Goal: Task Accomplishment & Management: Use online tool/utility

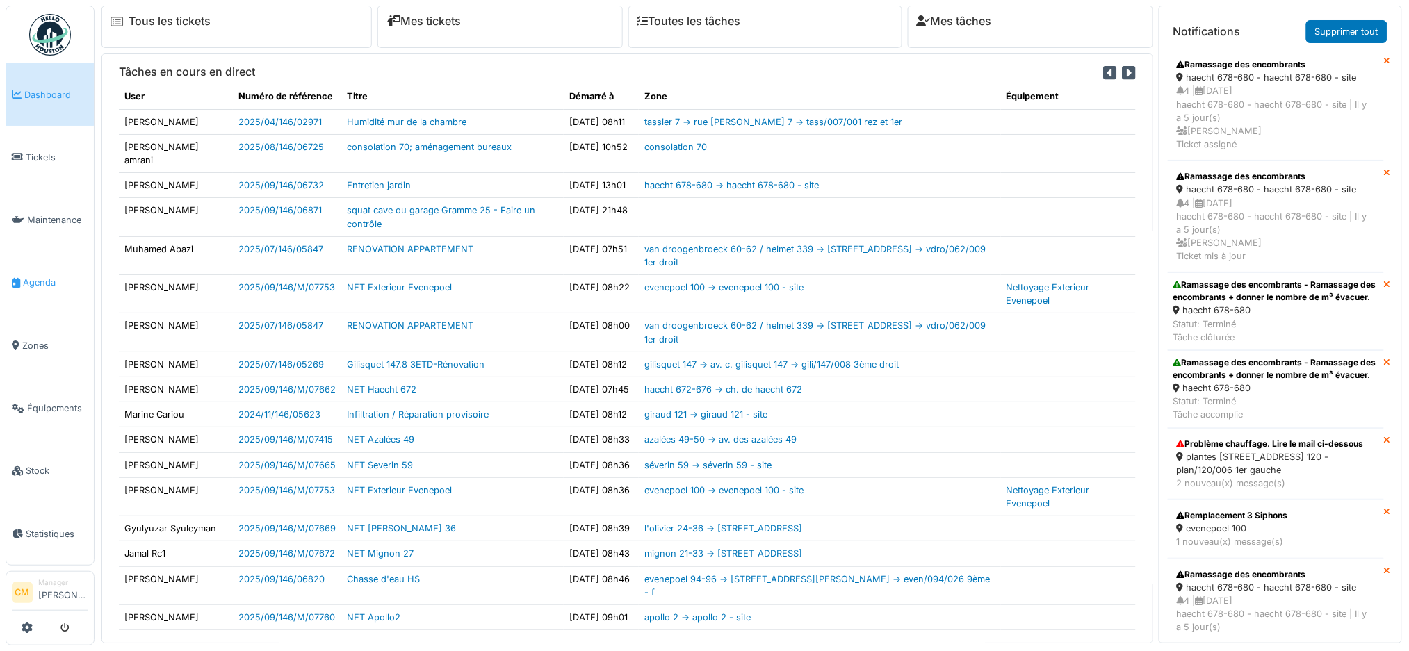
click at [33, 277] on span "Agenda" at bounding box center [55, 282] width 65 height 13
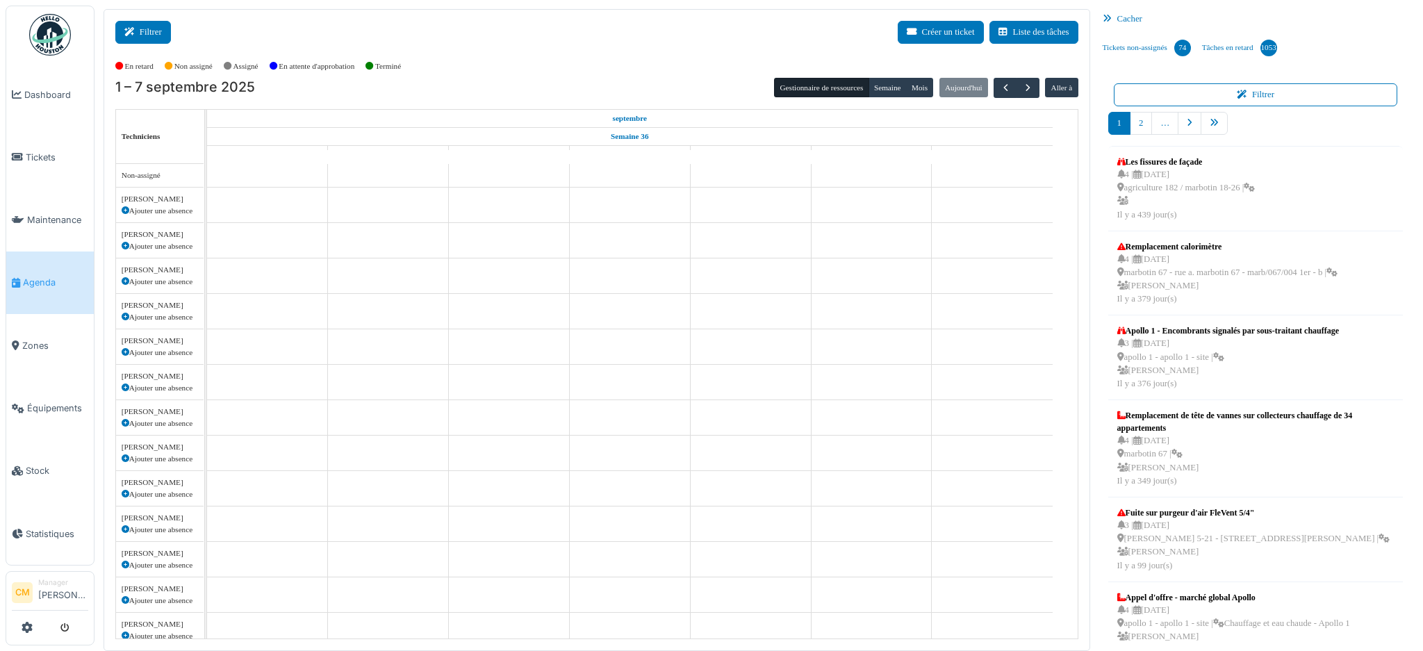
click at [147, 33] on button "Filtrer" at bounding box center [143, 32] width 56 height 23
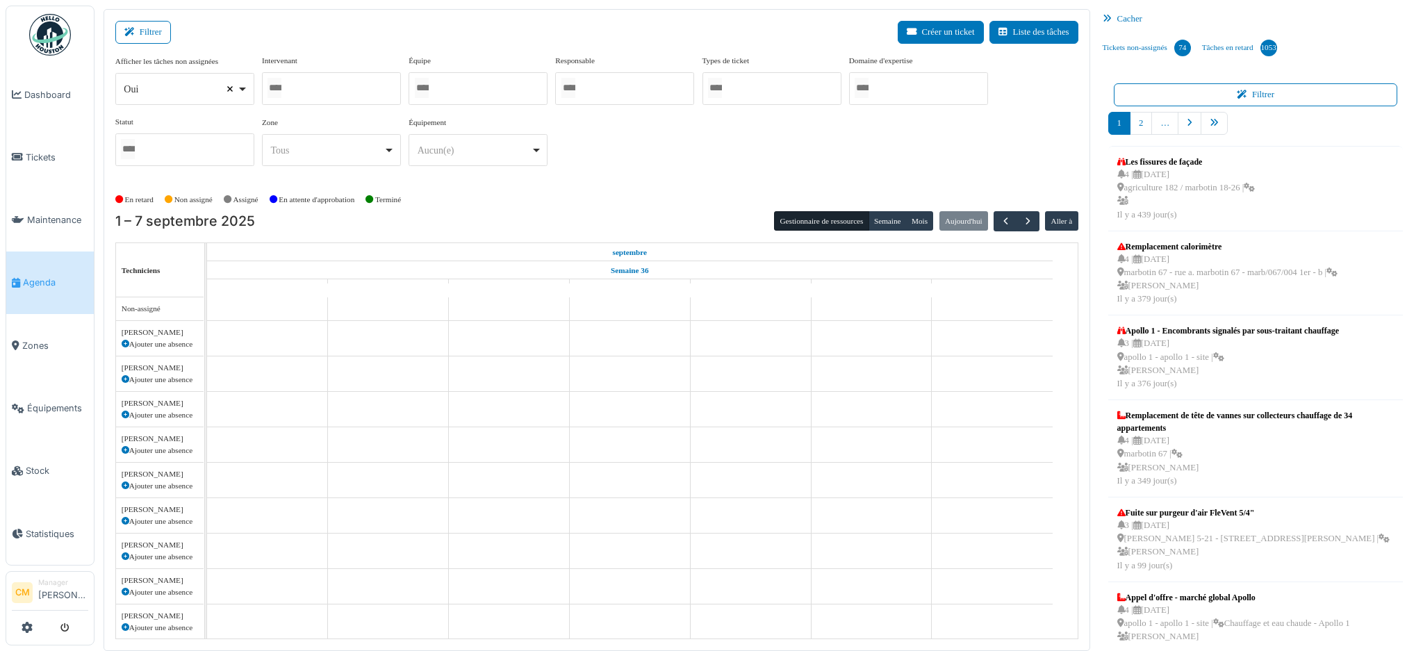
select select
click at [281, 88] on input "Tous" at bounding box center [275, 88] width 14 height 20
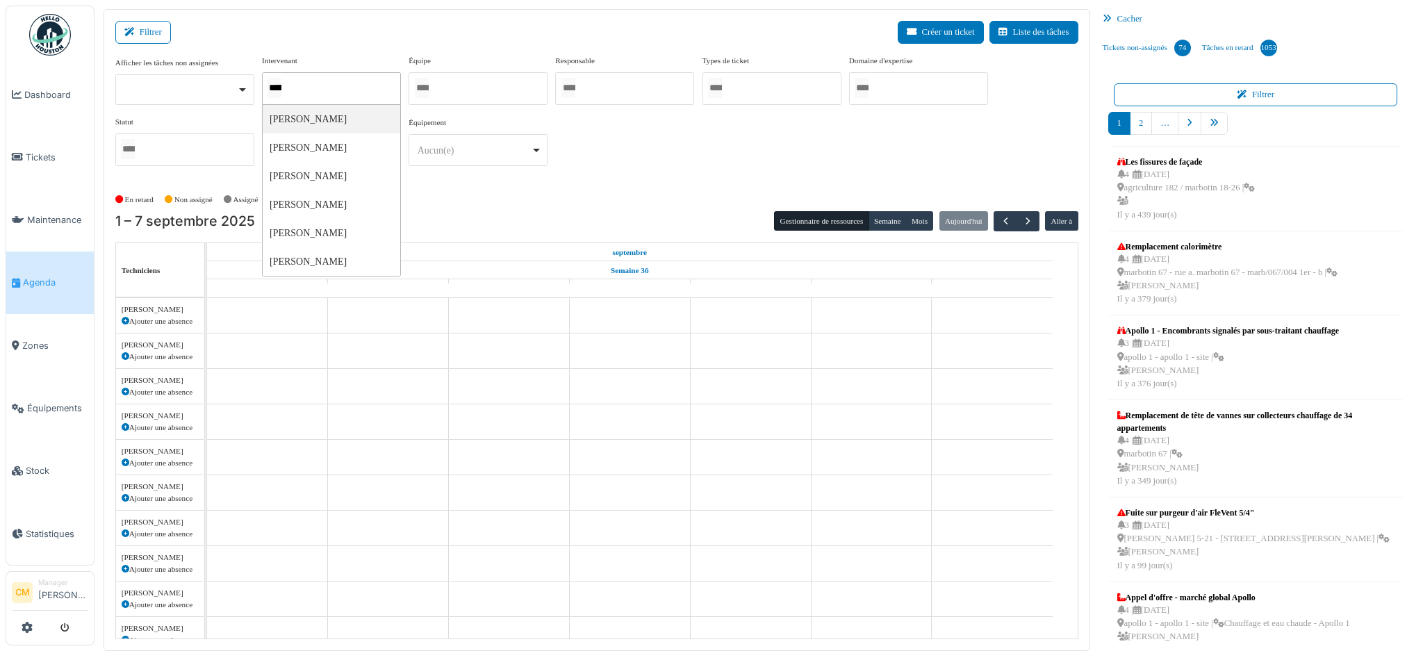
type input "******"
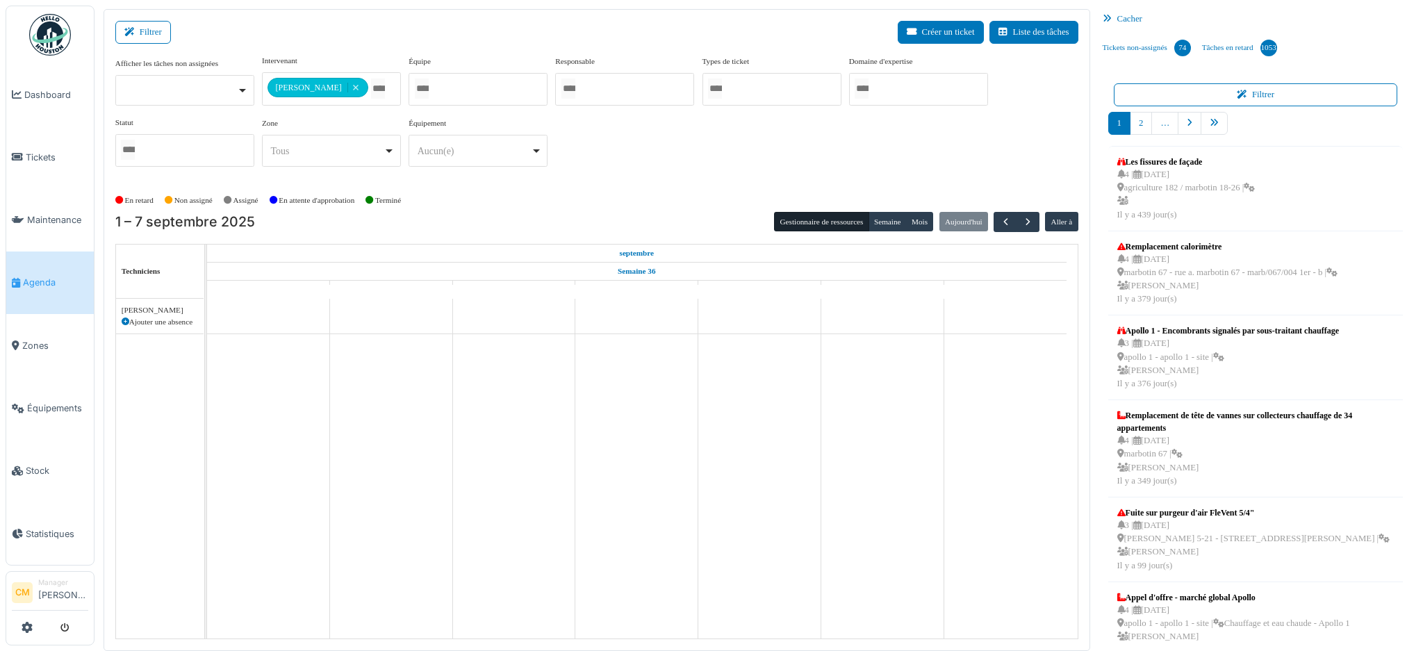
click at [643, 157] on div "**********" at bounding box center [596, 116] width 963 height 123
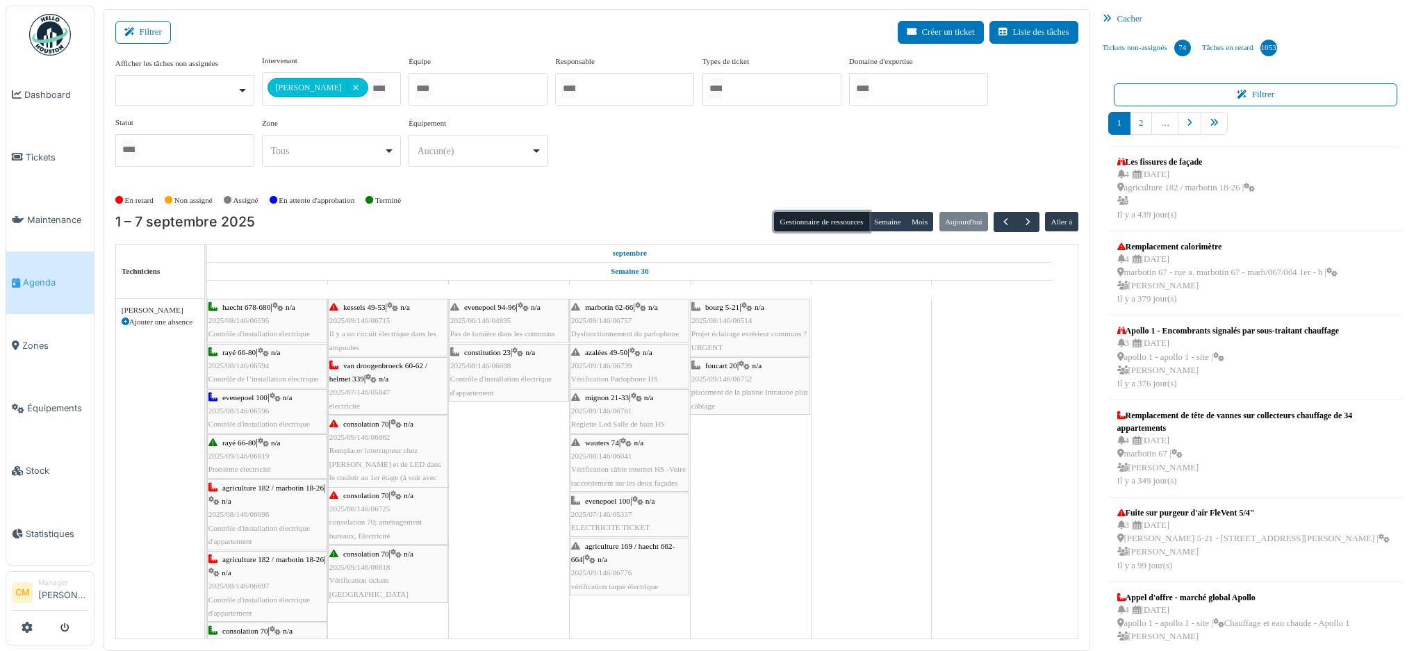
click at [815, 220] on button "Gestionnaire de ressources" at bounding box center [821, 221] width 95 height 19
click at [874, 225] on button "Semaine" at bounding box center [888, 221] width 38 height 19
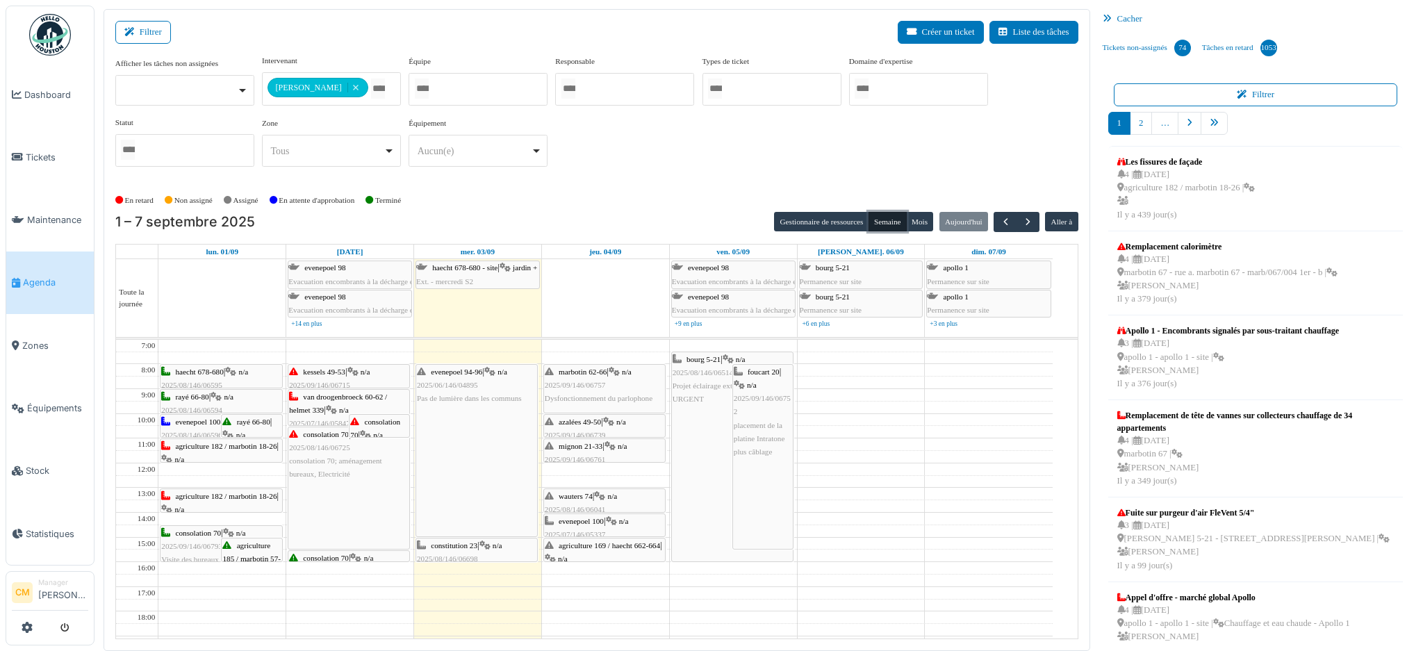
click at [697, 394] on div "bourg 5-21 | n/a 2025/08/146/06514 Projet éclairage extérieur communs ?URGENT" at bounding box center [733, 380] width 120 height 54
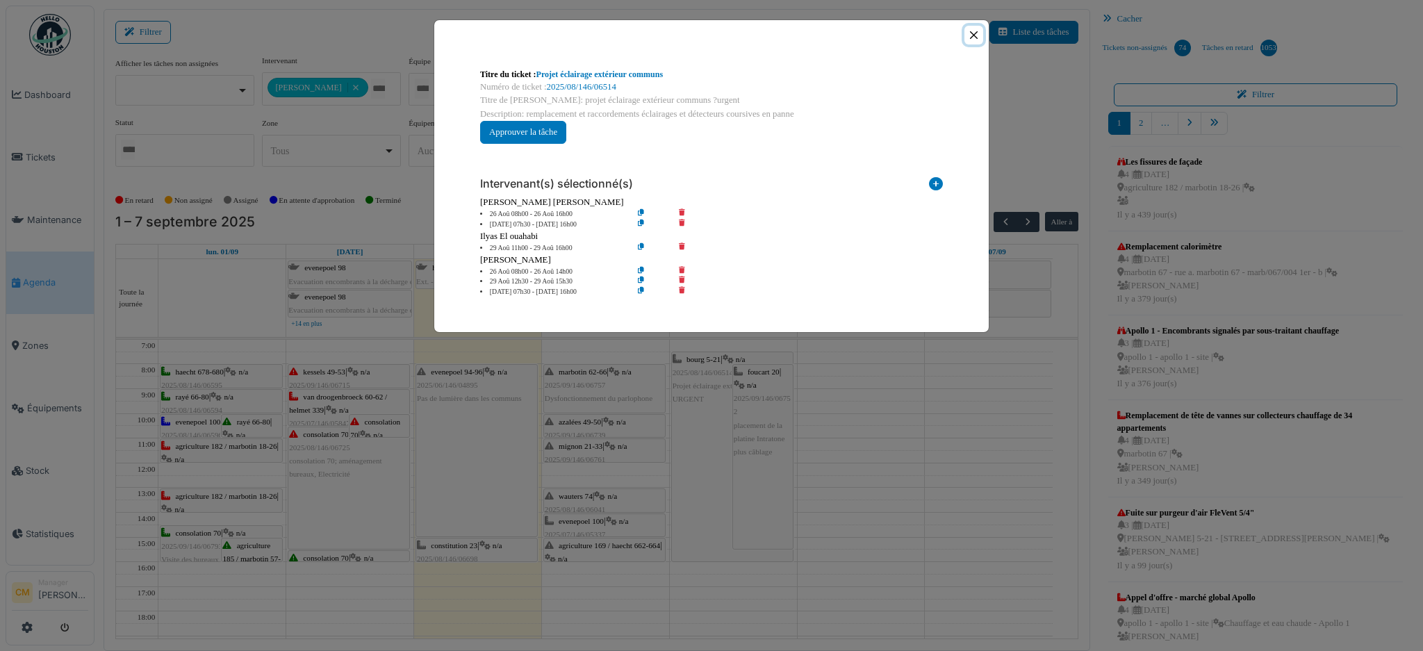
click at [974, 32] on button "Close" at bounding box center [973, 35] width 19 height 19
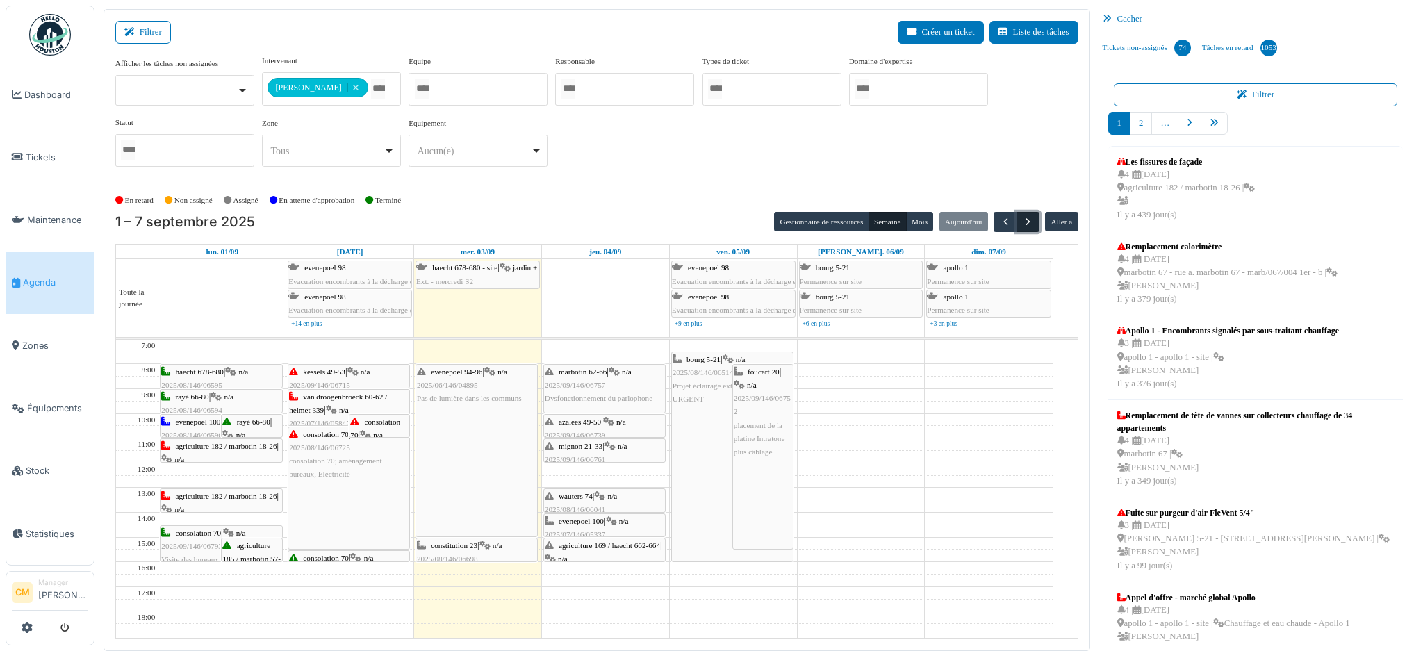
click at [1022, 220] on span "button" at bounding box center [1028, 222] width 12 height 12
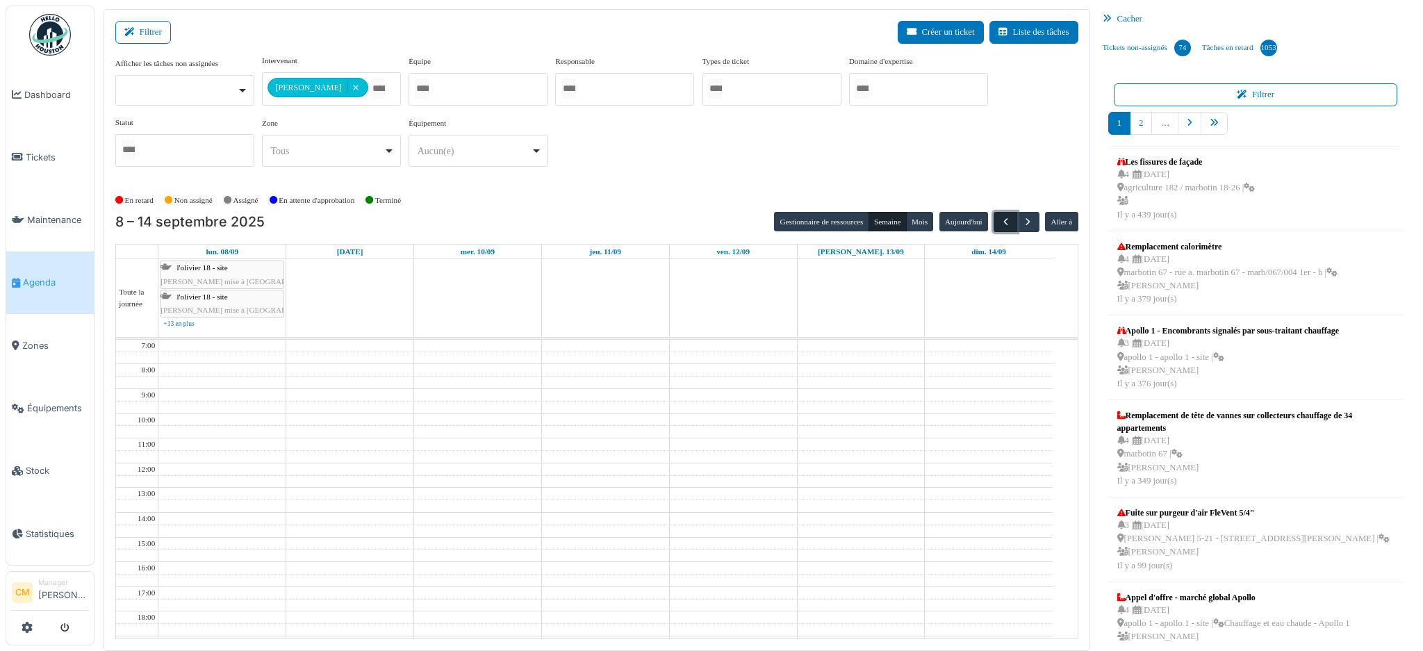
click at [1000, 222] on span "button" at bounding box center [1006, 222] width 12 height 12
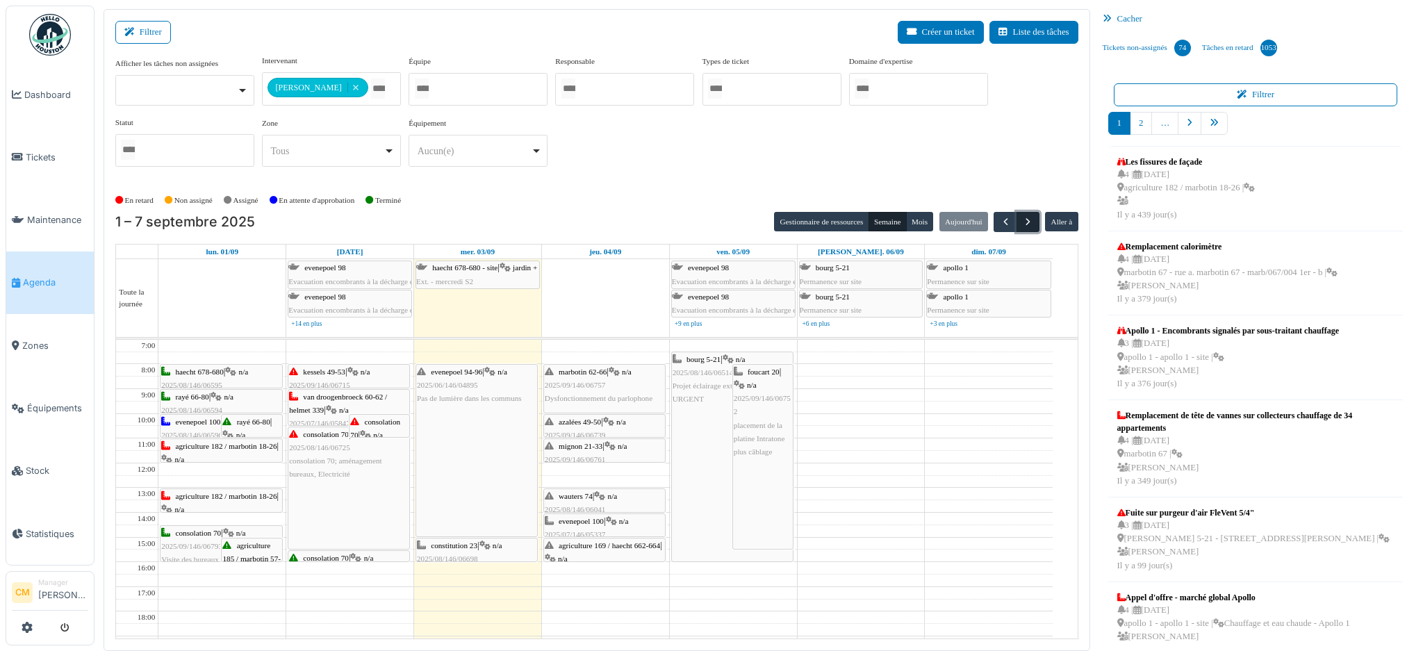
click at [1024, 224] on button "button" at bounding box center [1028, 222] width 23 height 20
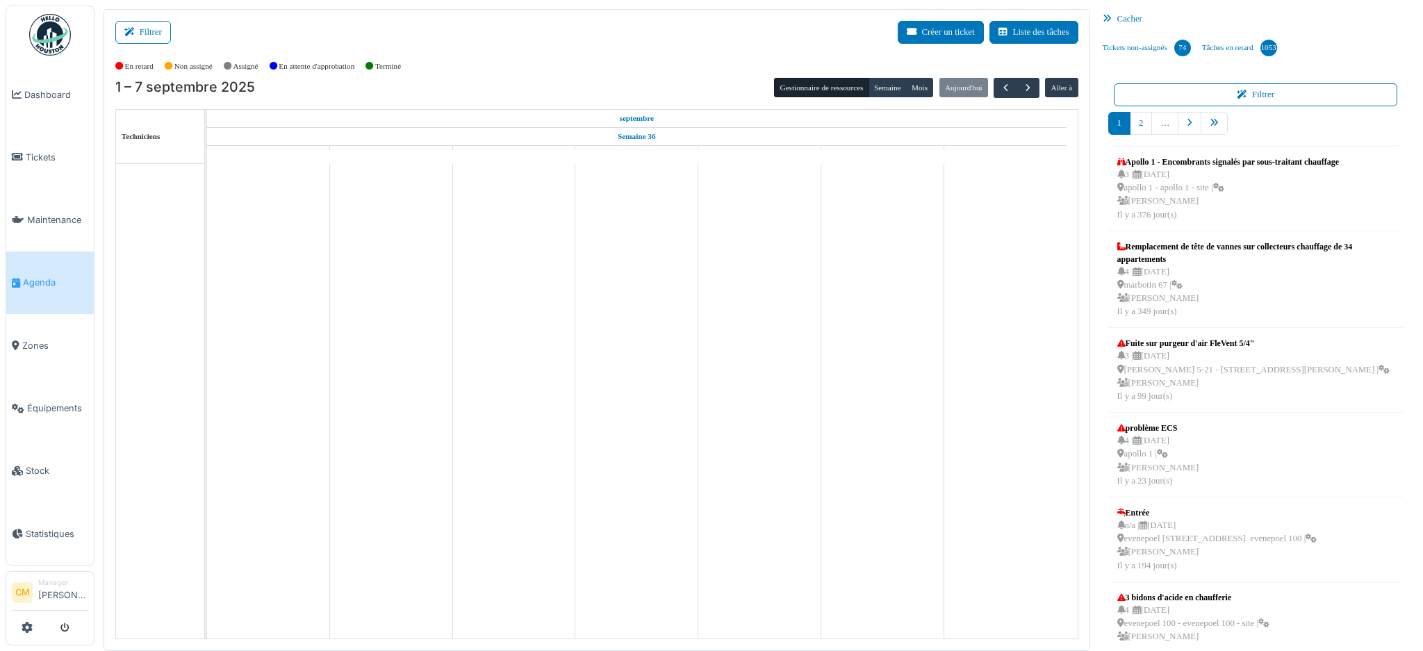
click at [1103, 17] on icon at bounding box center [1110, 19] width 15 height 9
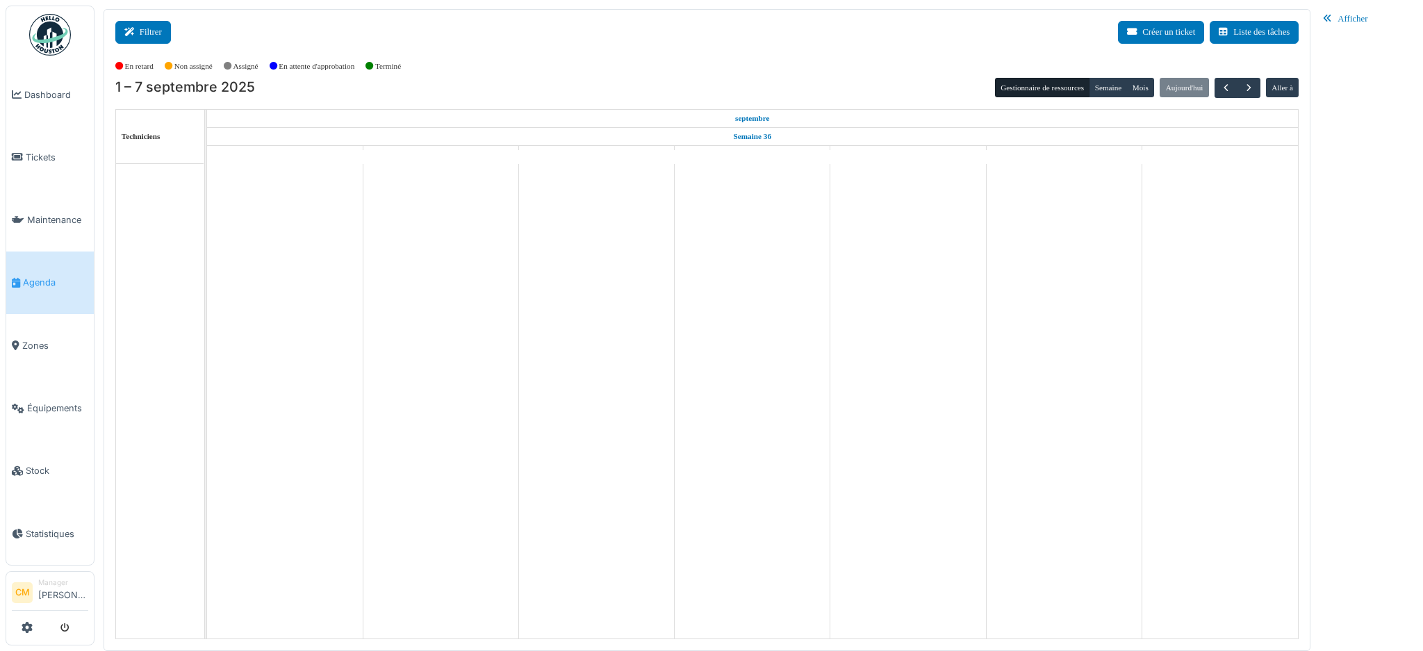
click at [147, 28] on button "Filtrer" at bounding box center [143, 32] width 56 height 23
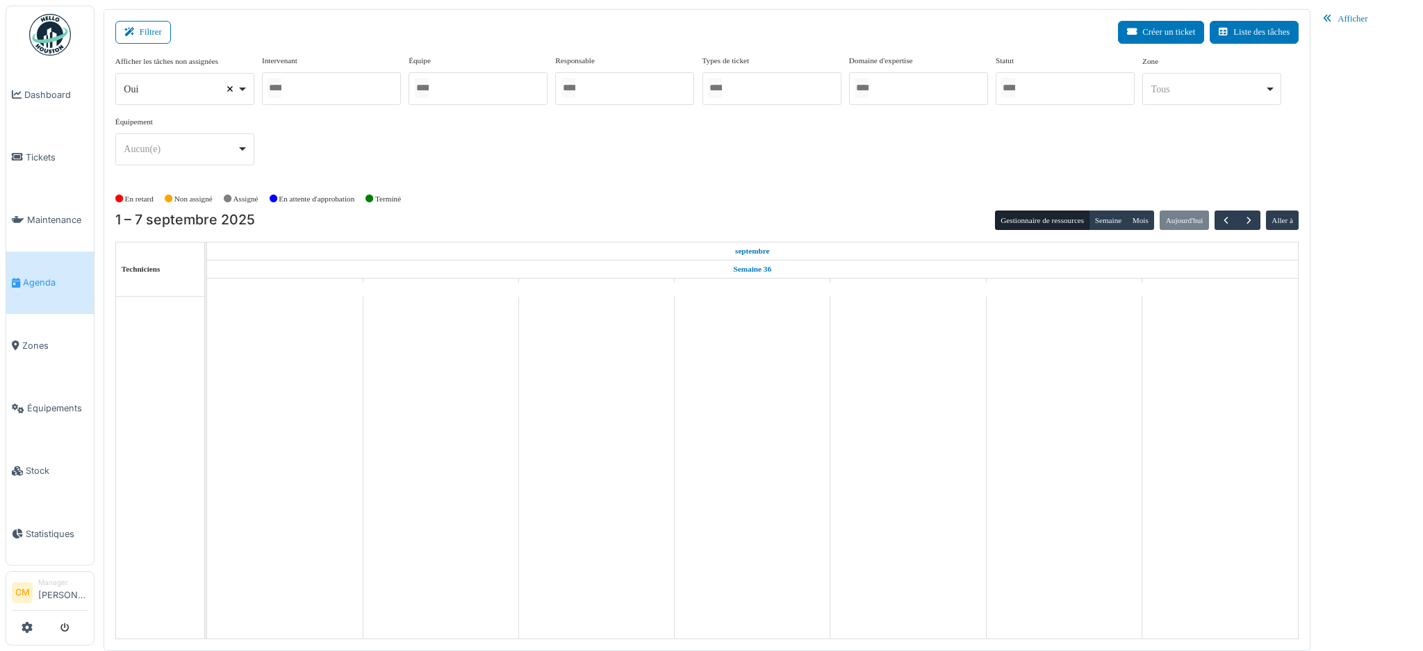
select select
click at [281, 82] on input "Tous" at bounding box center [275, 88] width 14 height 20
type input "******"
click at [564, 156] on div "**********" at bounding box center [707, 116] width 1184 height 122
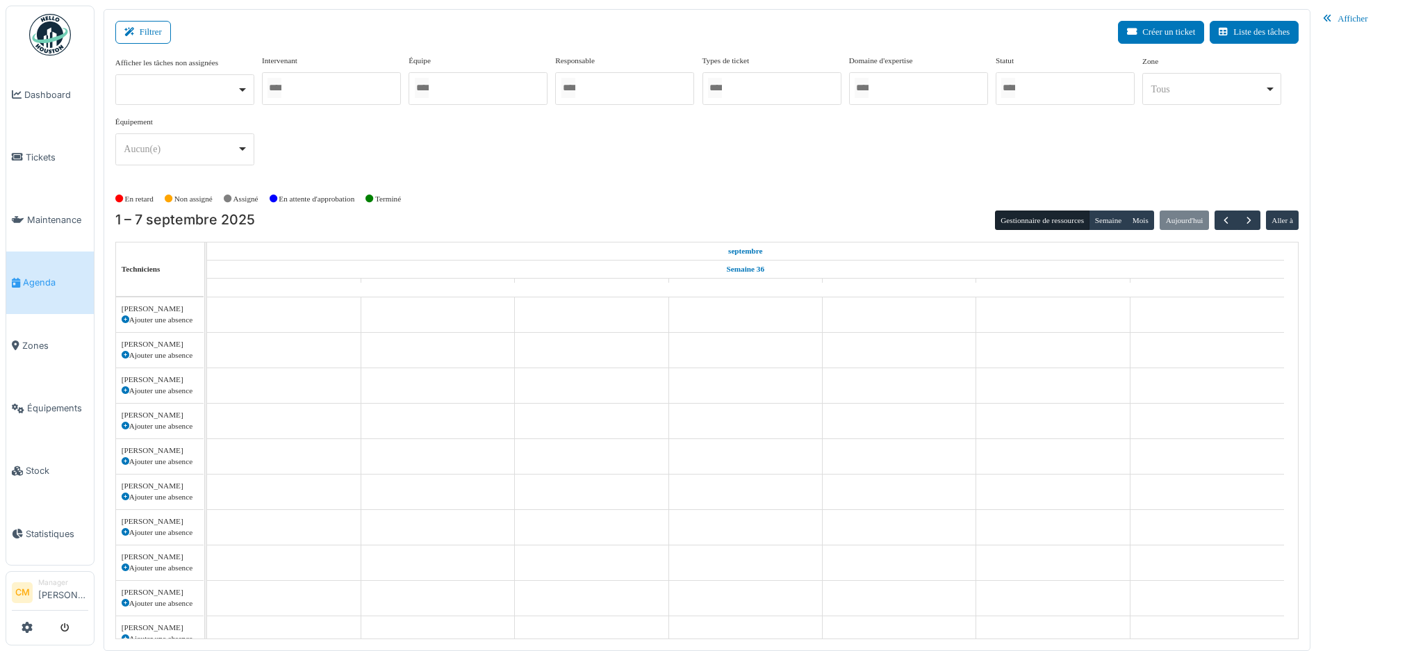
click at [342, 88] on div at bounding box center [331, 88] width 139 height 33
type input "******"
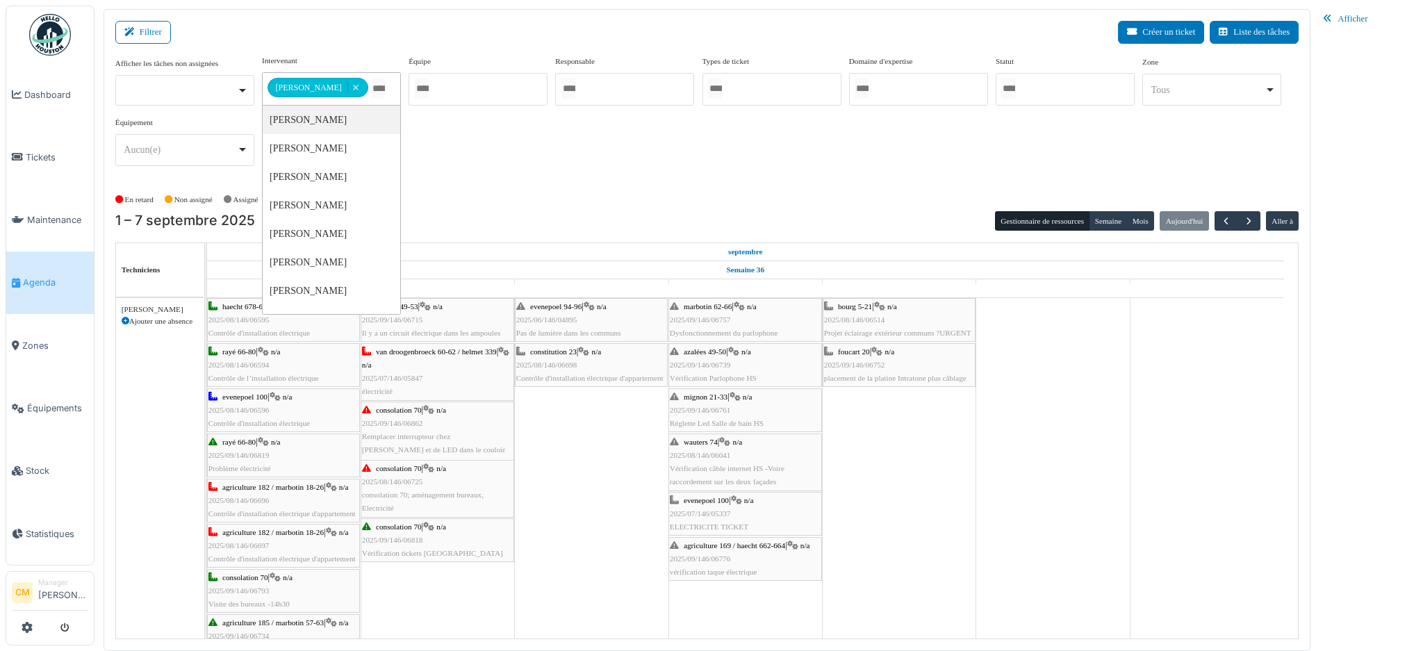
click at [588, 128] on div "**********" at bounding box center [707, 116] width 1184 height 122
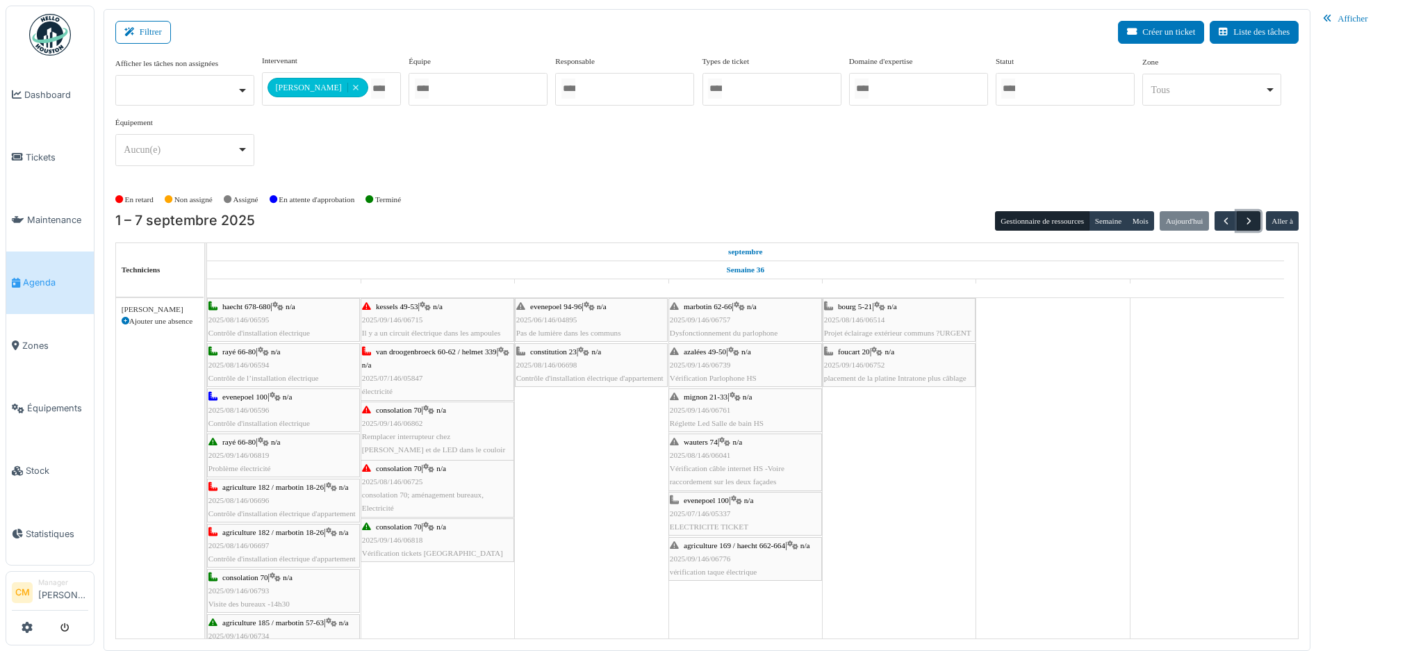
click at [1249, 217] on span "button" at bounding box center [1249, 221] width 12 height 12
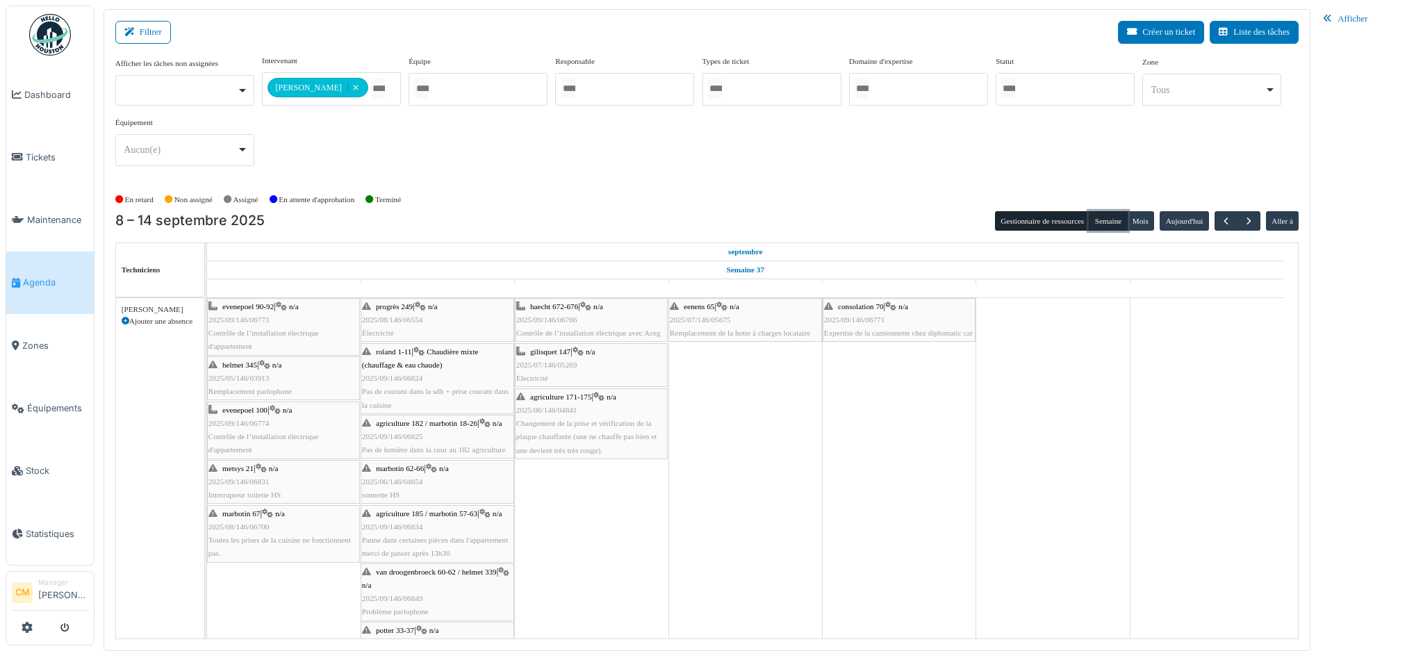
click at [1115, 220] on button "Semaine" at bounding box center [1108, 220] width 38 height 19
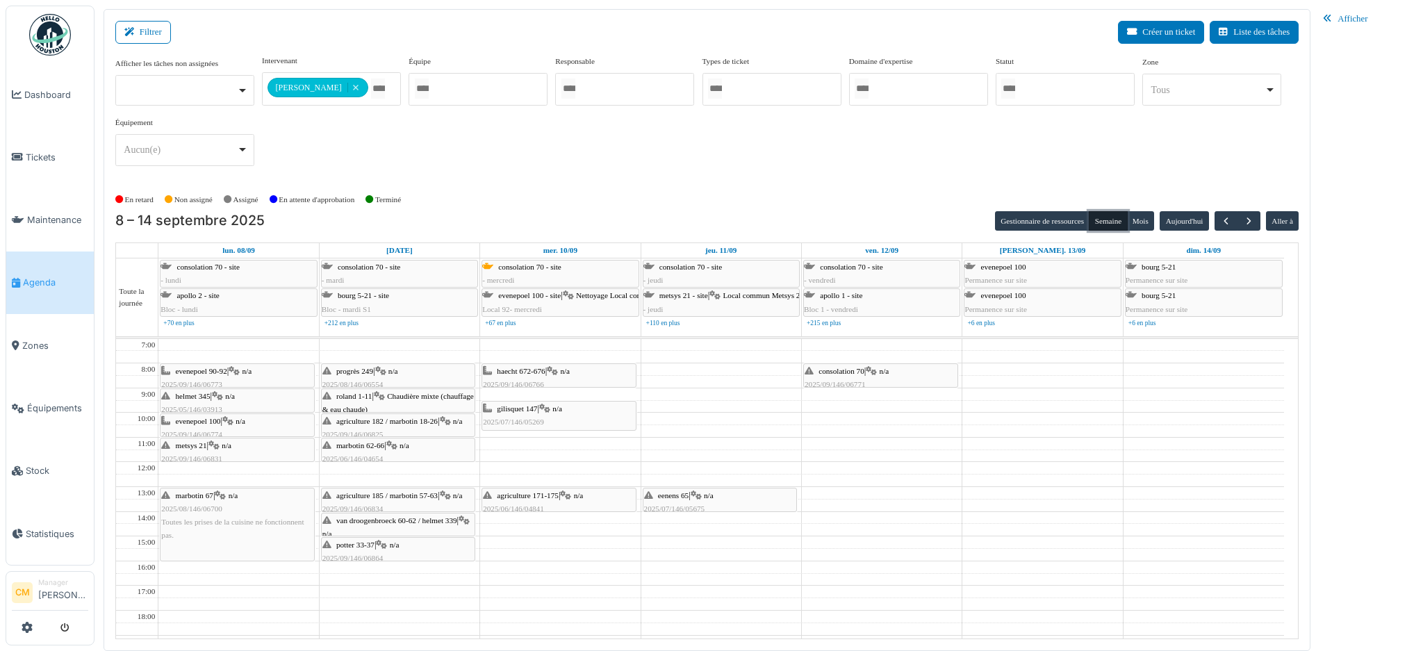
click at [842, 377] on div "consolation 70 | n/a 2025/09/146/06771 Expertise de la camionnette chez diploma…" at bounding box center [881, 385] width 152 height 40
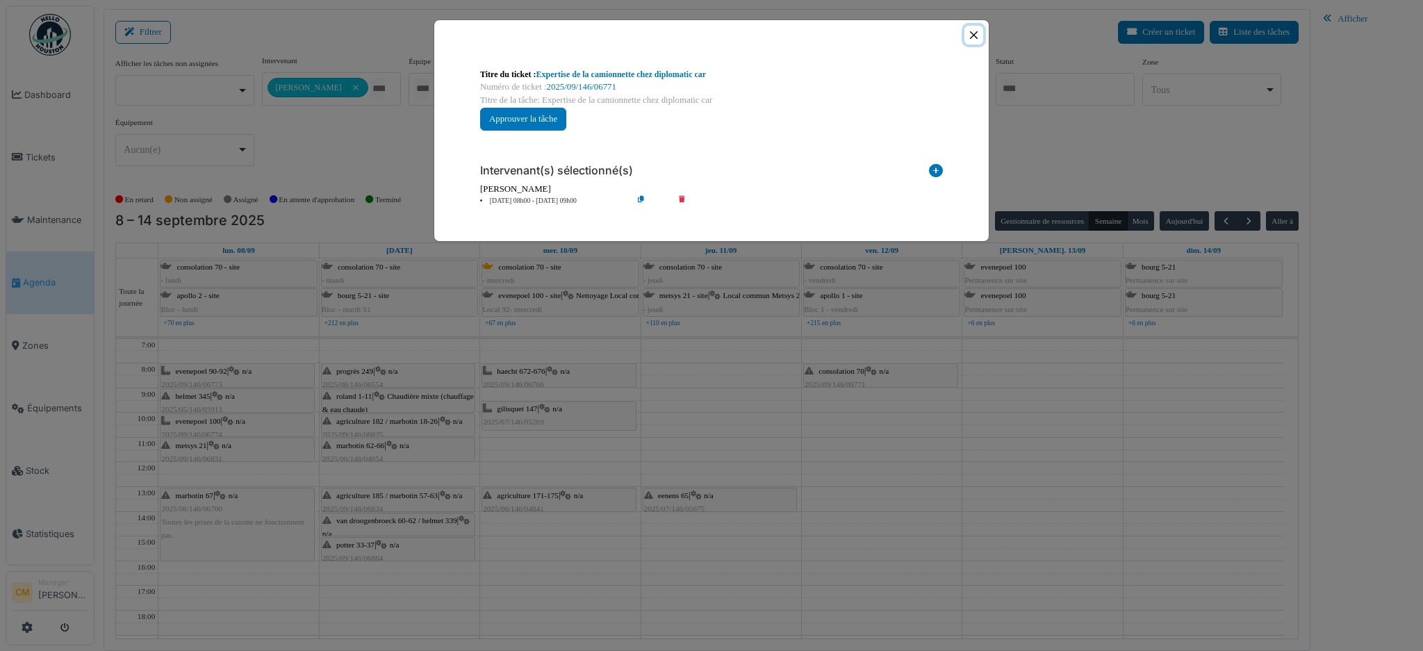
click at [975, 36] on button "Close" at bounding box center [973, 35] width 19 height 19
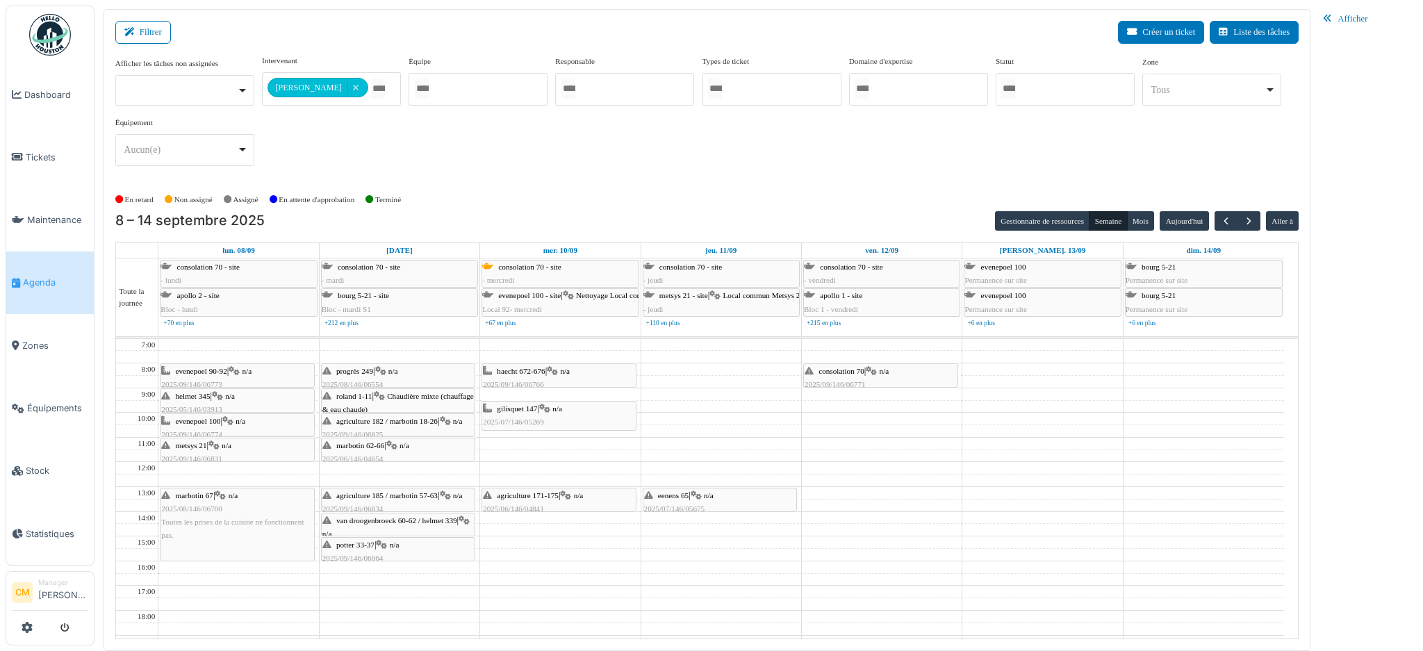
click at [682, 498] on span "eenens 65" at bounding box center [673, 495] width 31 height 8
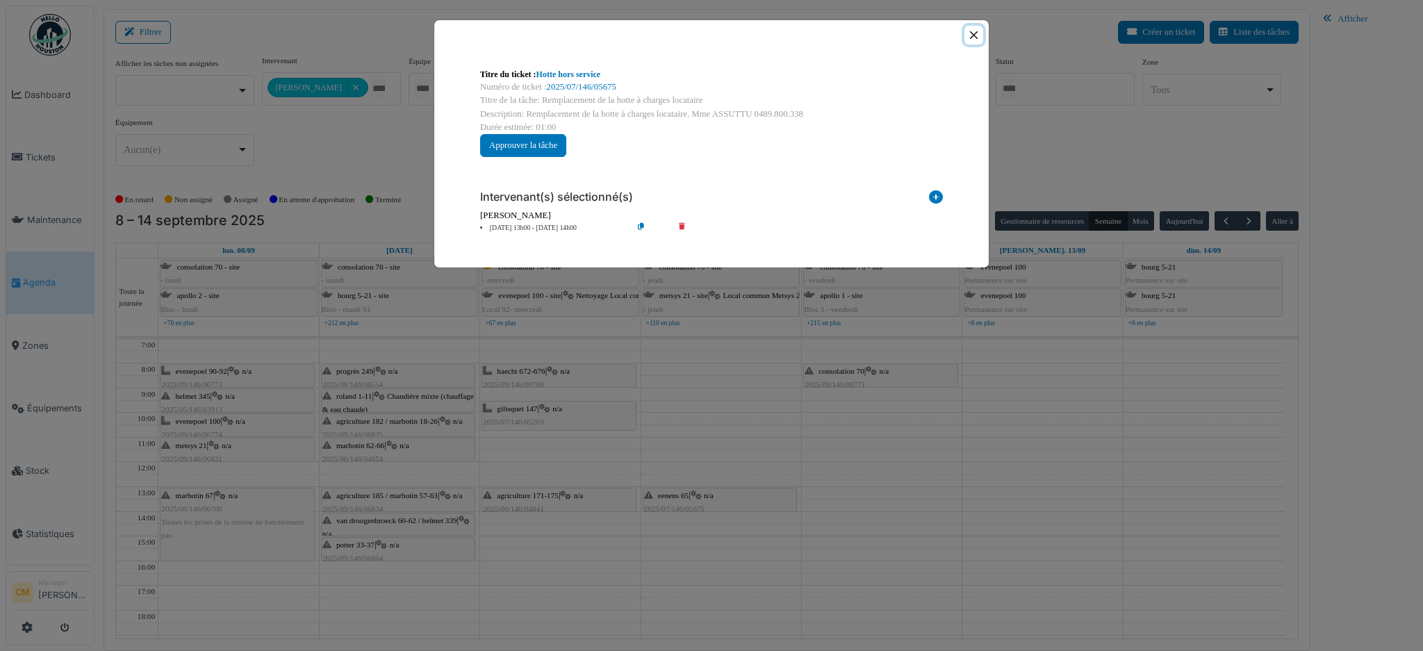
click at [970, 31] on button "Close" at bounding box center [973, 35] width 19 height 19
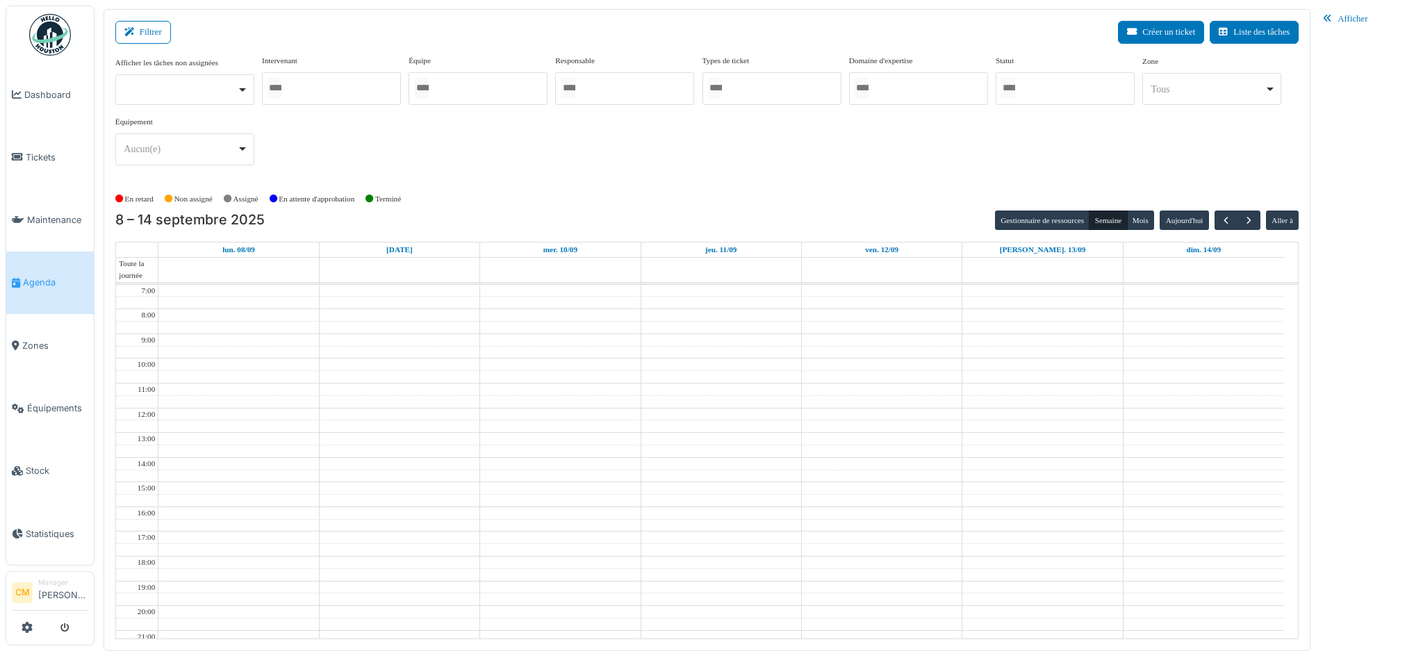
click at [338, 85] on div at bounding box center [331, 88] width 139 height 33
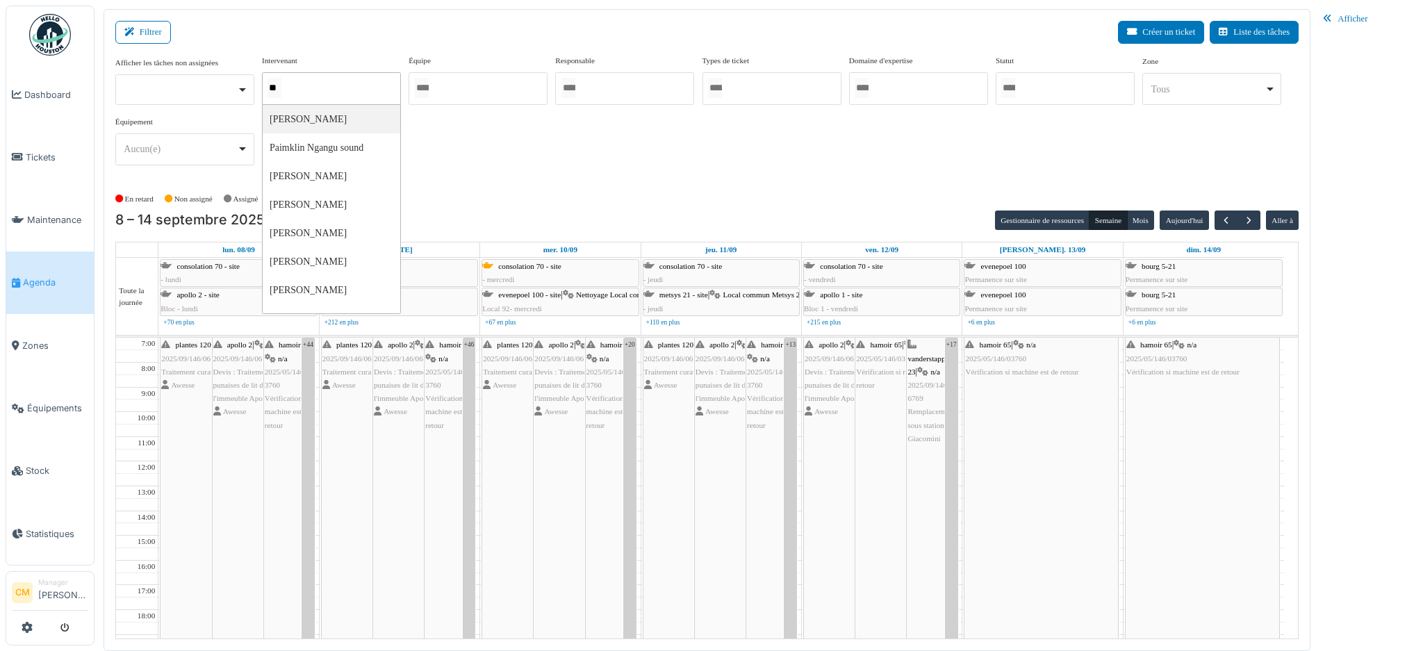
type input "***"
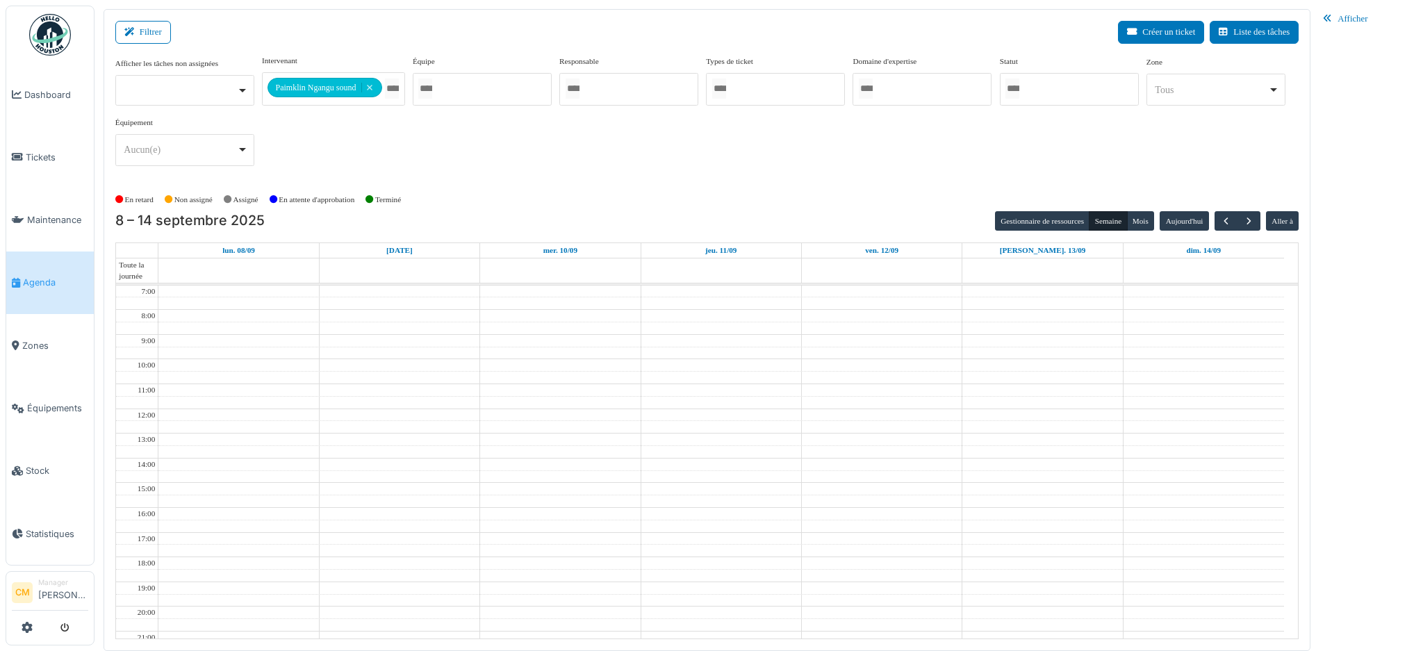
click at [518, 146] on div "**********" at bounding box center [707, 116] width 1184 height 122
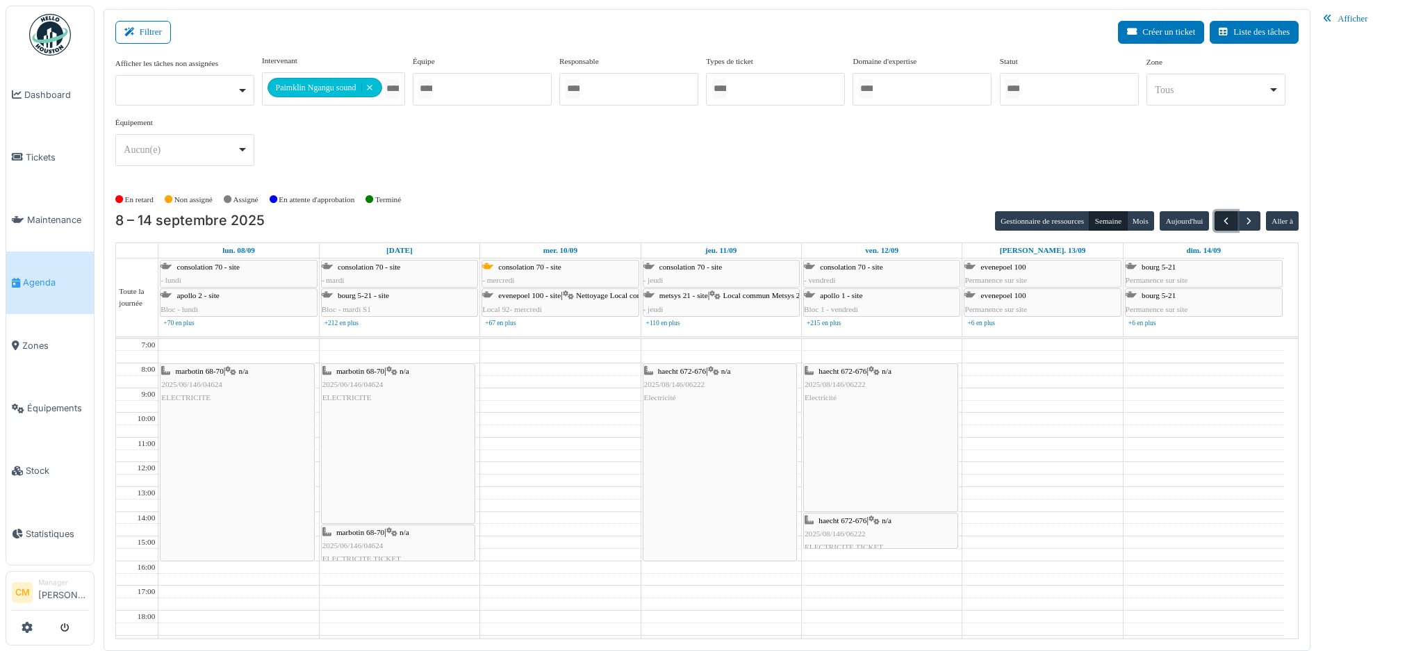
click at [1226, 219] on span "button" at bounding box center [1226, 221] width 12 height 12
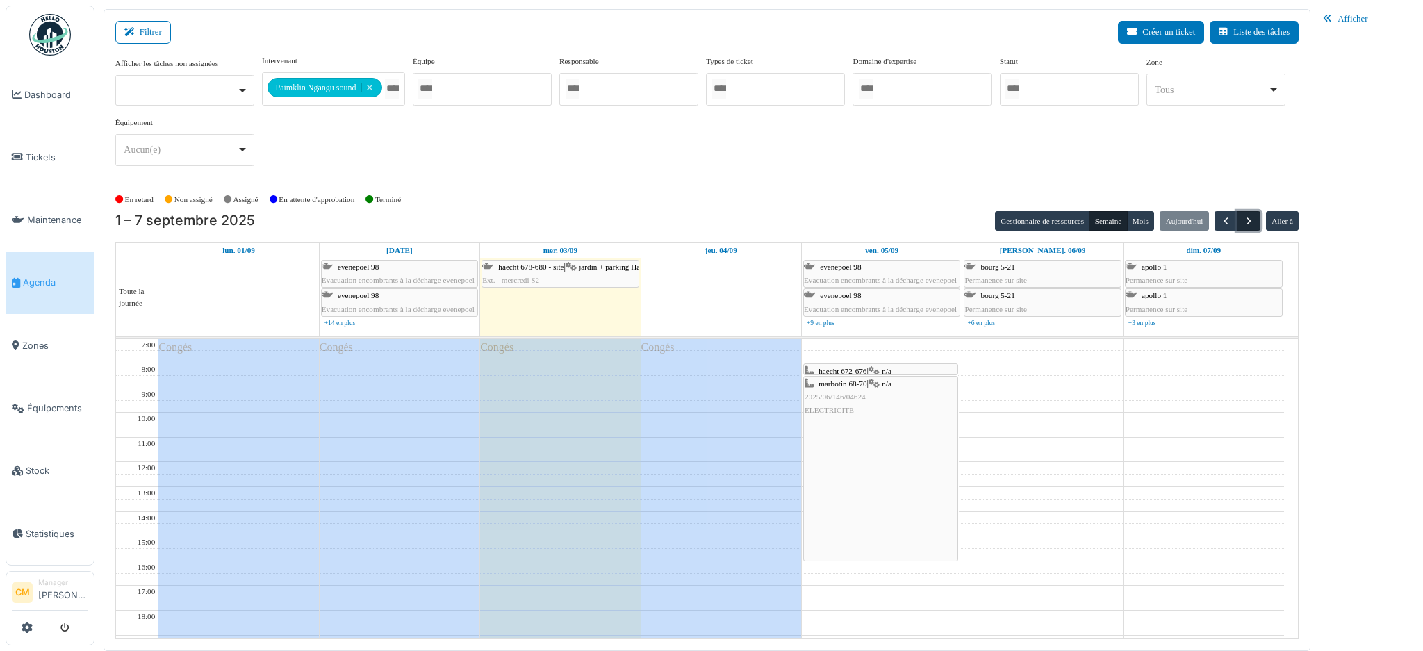
click at [1248, 222] on span "button" at bounding box center [1249, 221] width 12 height 12
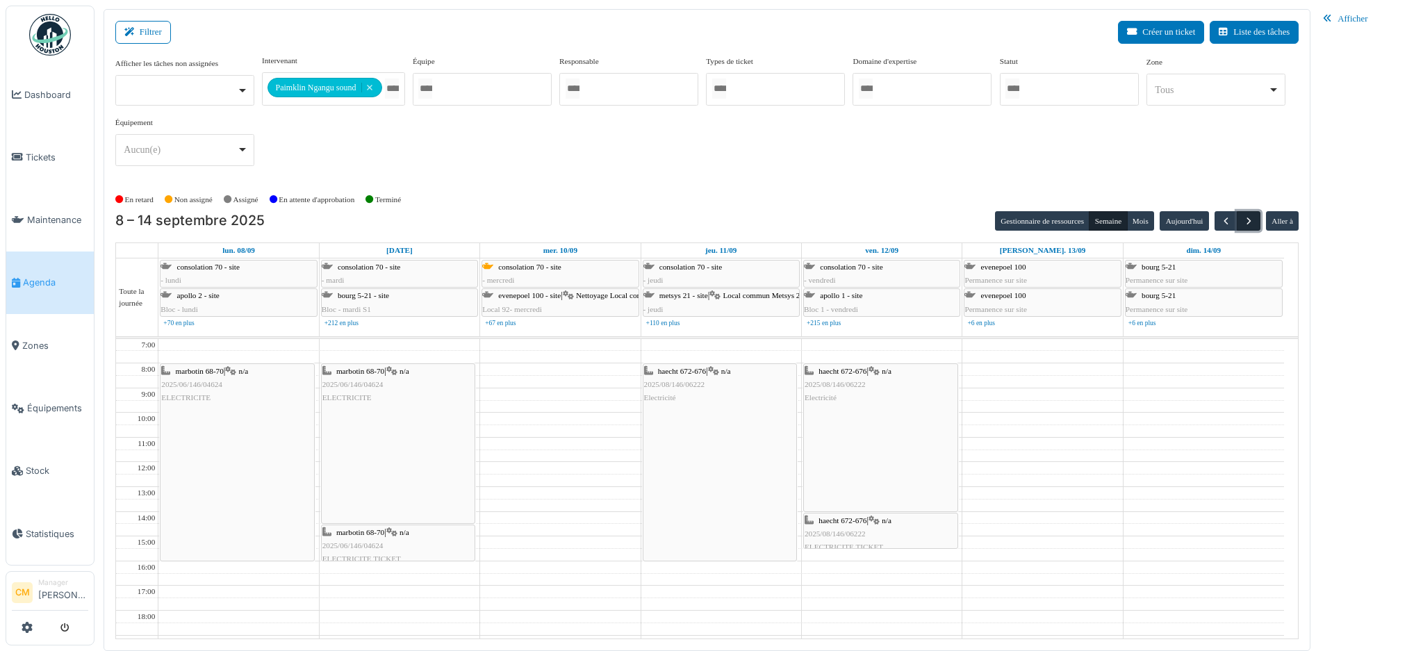
click at [1248, 222] on span "button" at bounding box center [1249, 221] width 12 height 12
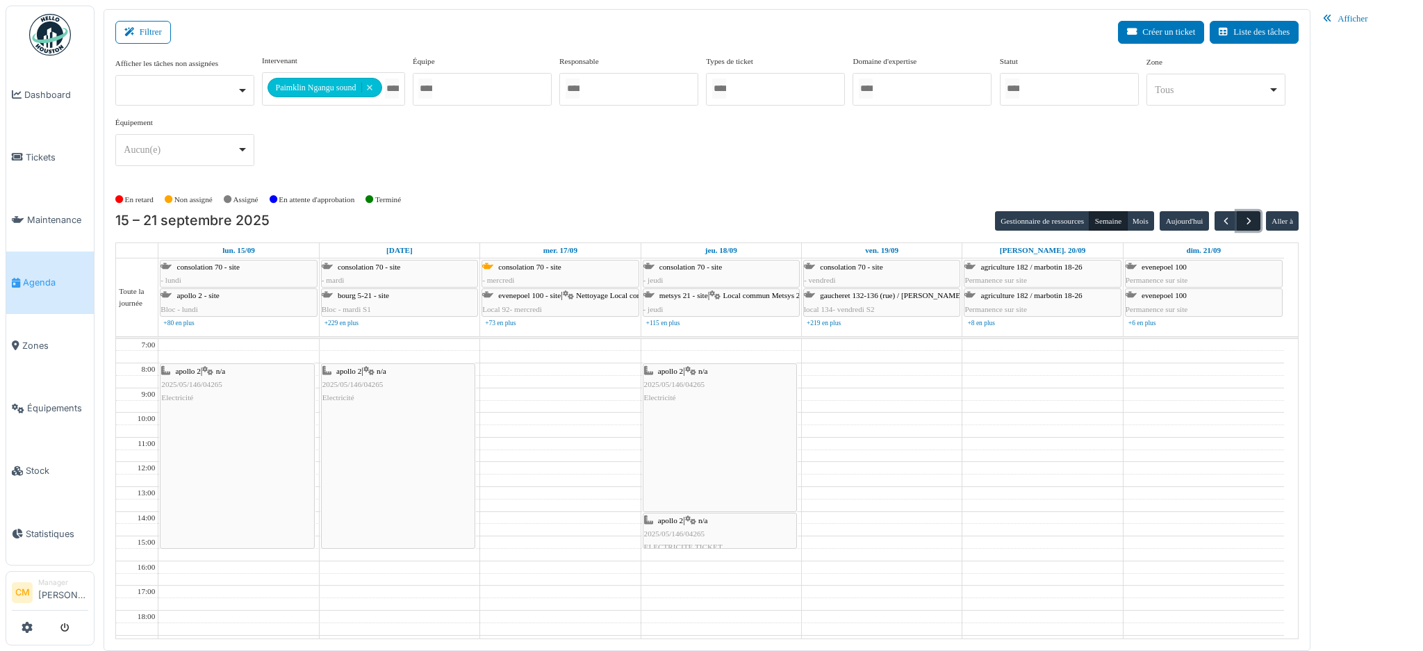
click at [1243, 221] on span "button" at bounding box center [1249, 221] width 12 height 12
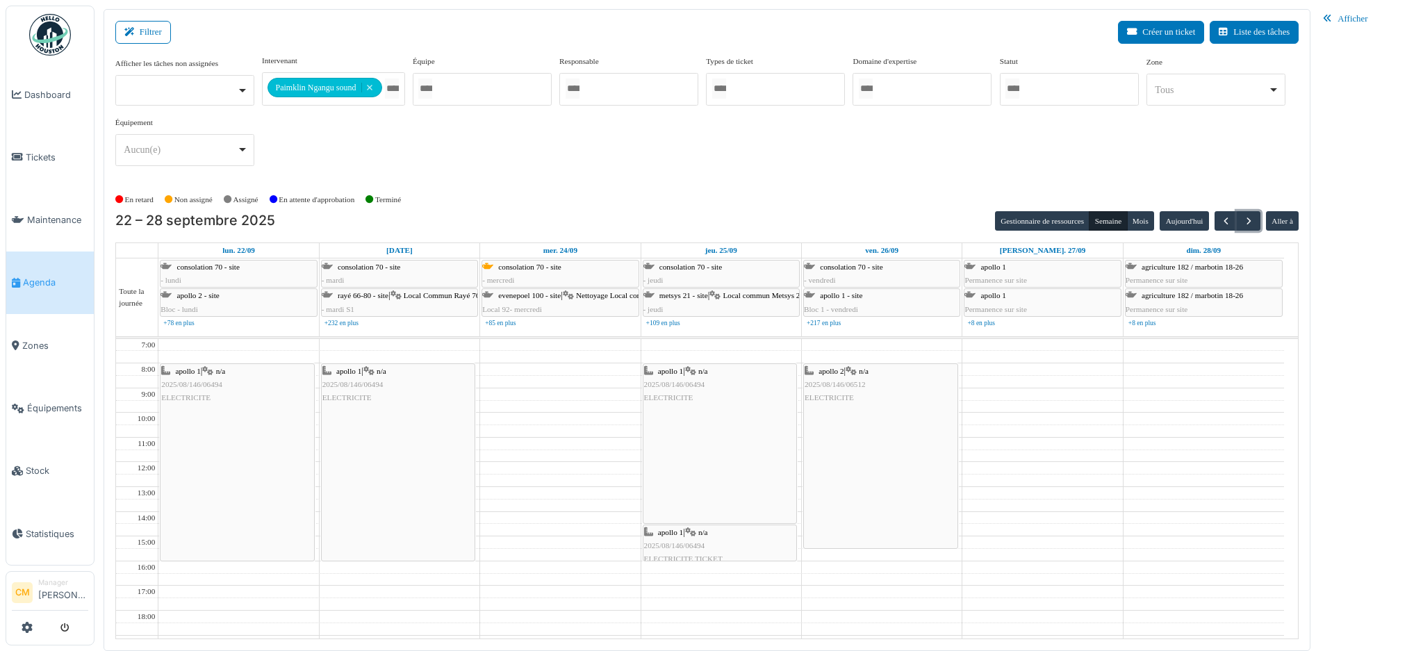
click at [181, 386] on span "2025/08/146/06494" at bounding box center [191, 384] width 61 height 8
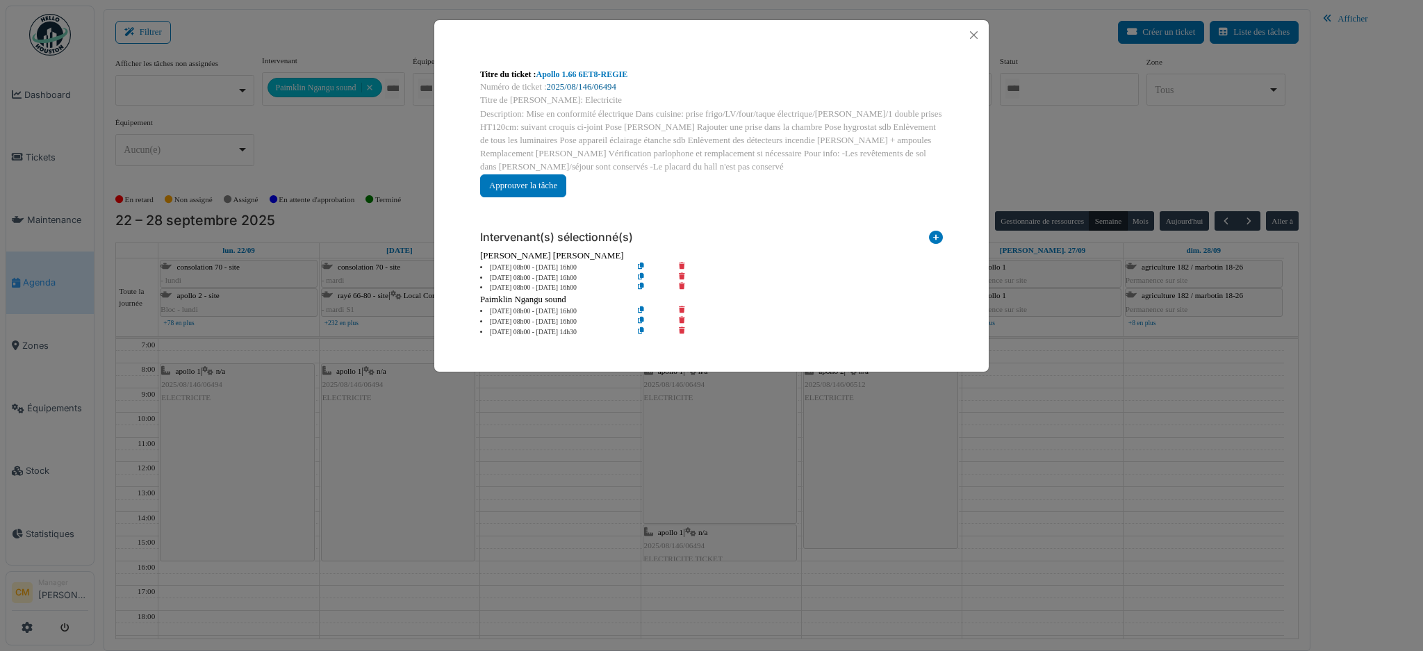
click at [584, 87] on link "2025/08/146/06494" at bounding box center [581, 87] width 69 height 10
click at [974, 36] on button "Close" at bounding box center [973, 35] width 19 height 19
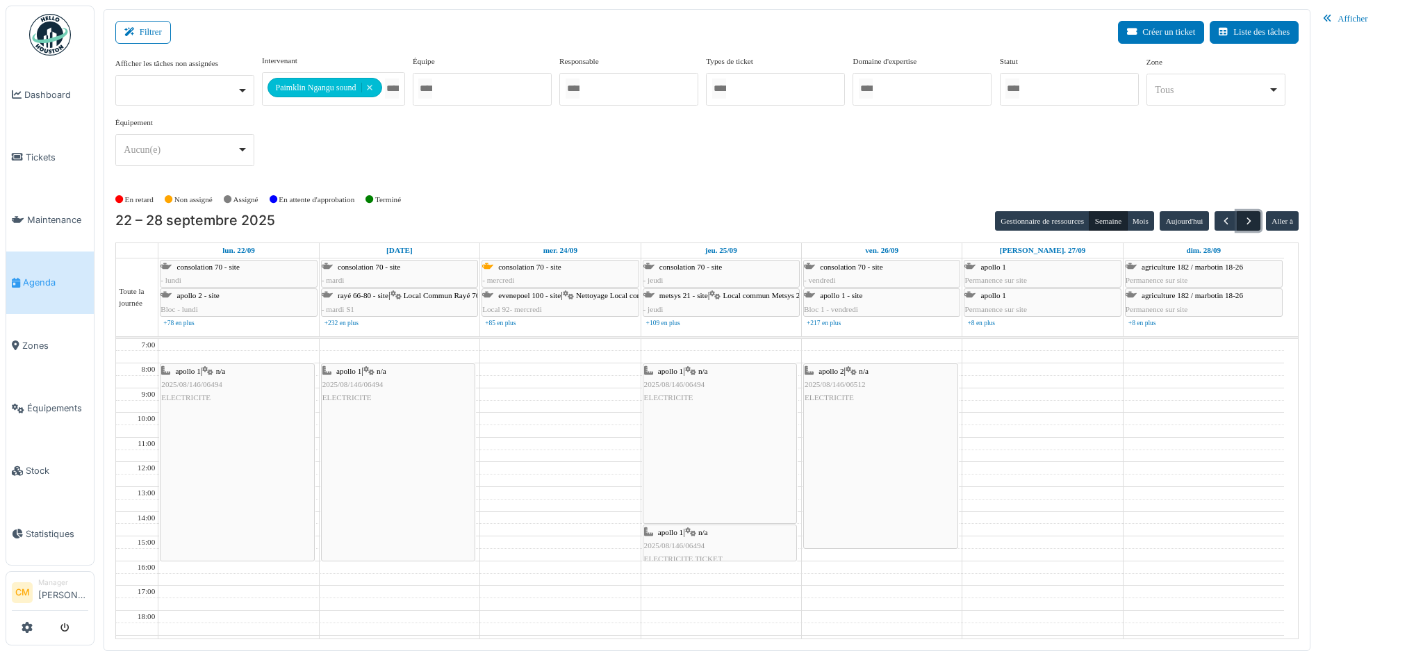
click at [1251, 216] on span "button" at bounding box center [1249, 221] width 12 height 12
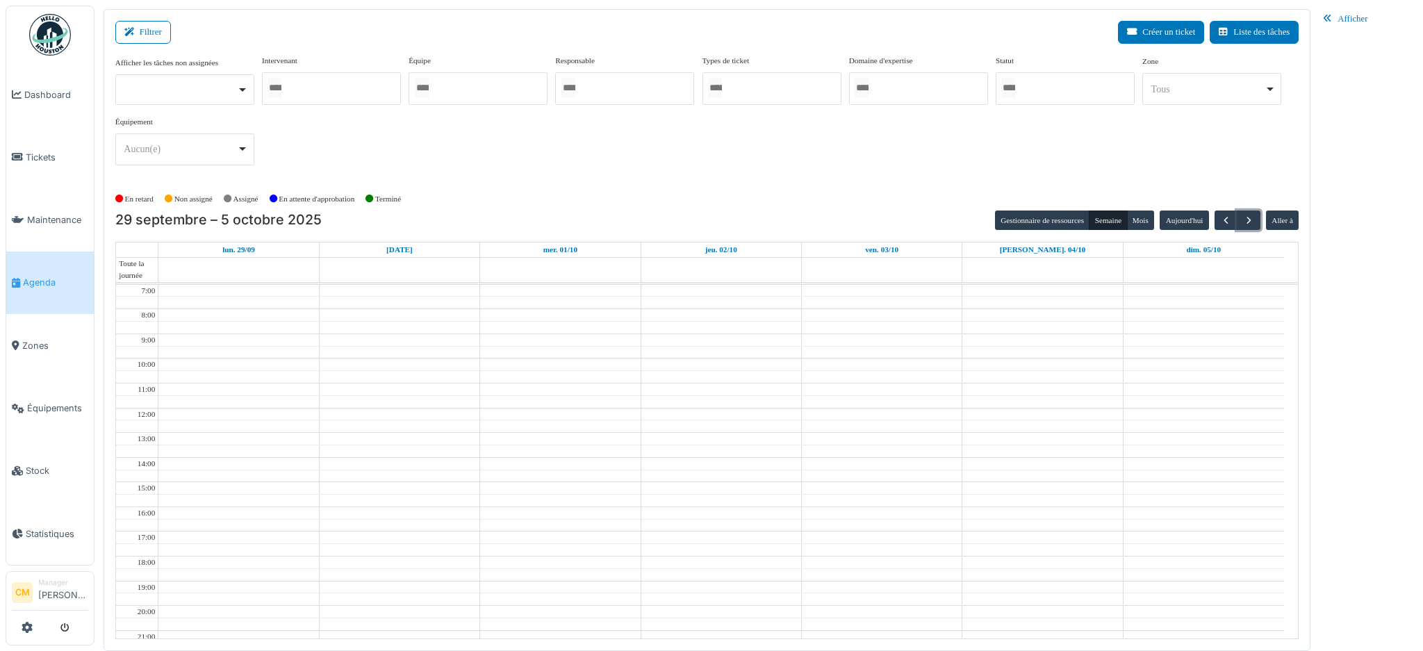
click at [445, 85] on div at bounding box center [478, 88] width 139 height 33
click at [715, 158] on div "Afficher les tâches non assignées Oui Non Intervenant [PERSON_NAME] [PERSON_NAM…" at bounding box center [707, 116] width 1184 height 122
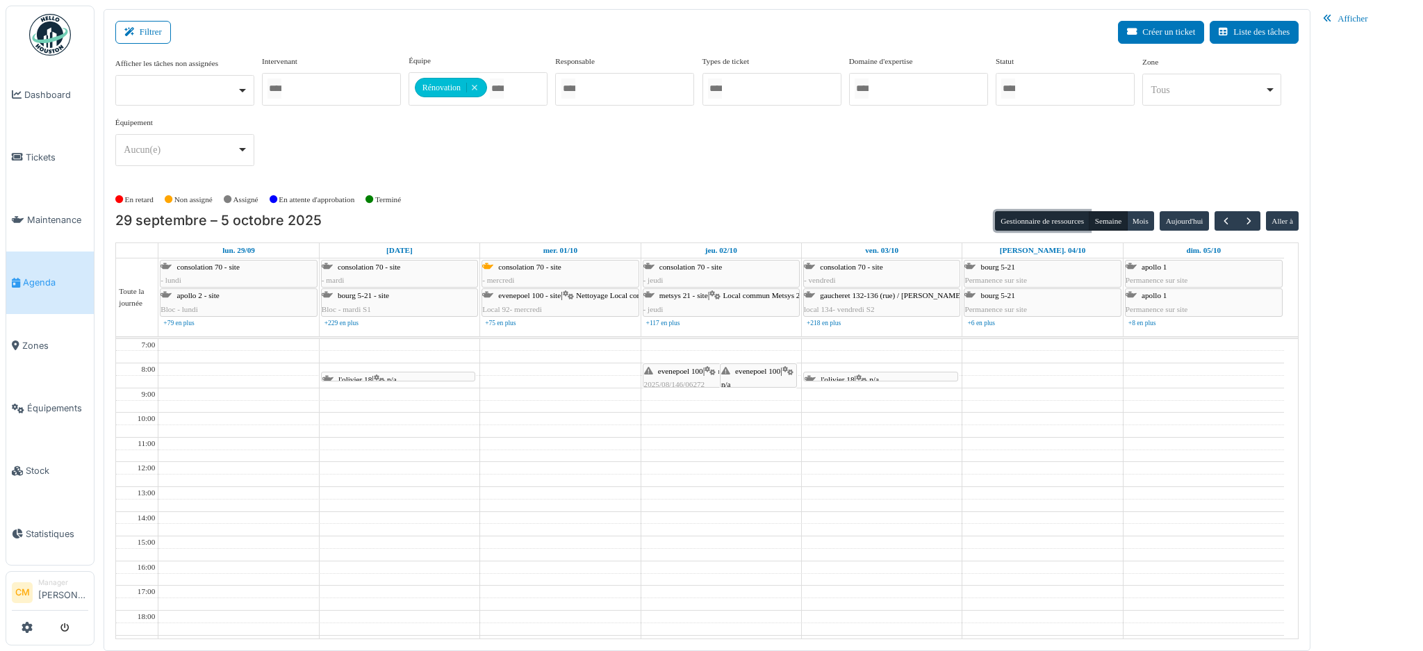
click at [1030, 222] on button "Gestionnaire de ressources" at bounding box center [1042, 220] width 95 height 19
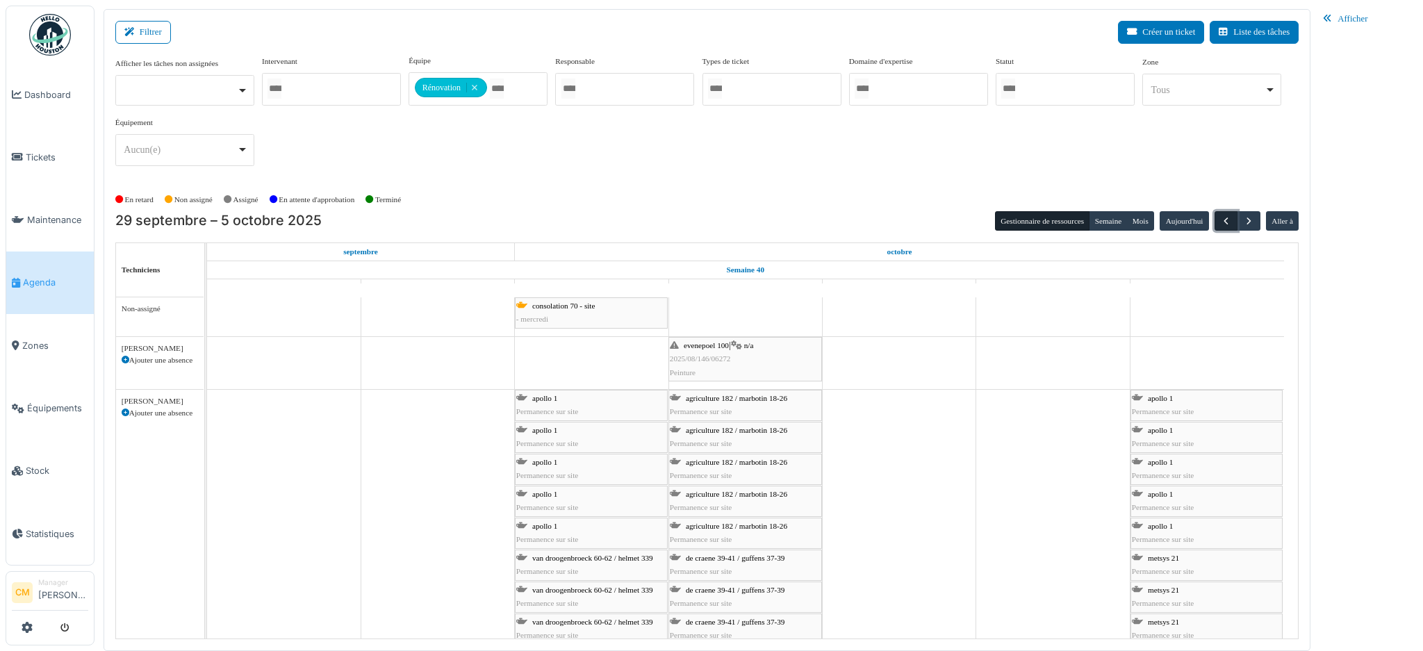
click at [1223, 217] on span "button" at bounding box center [1226, 221] width 12 height 12
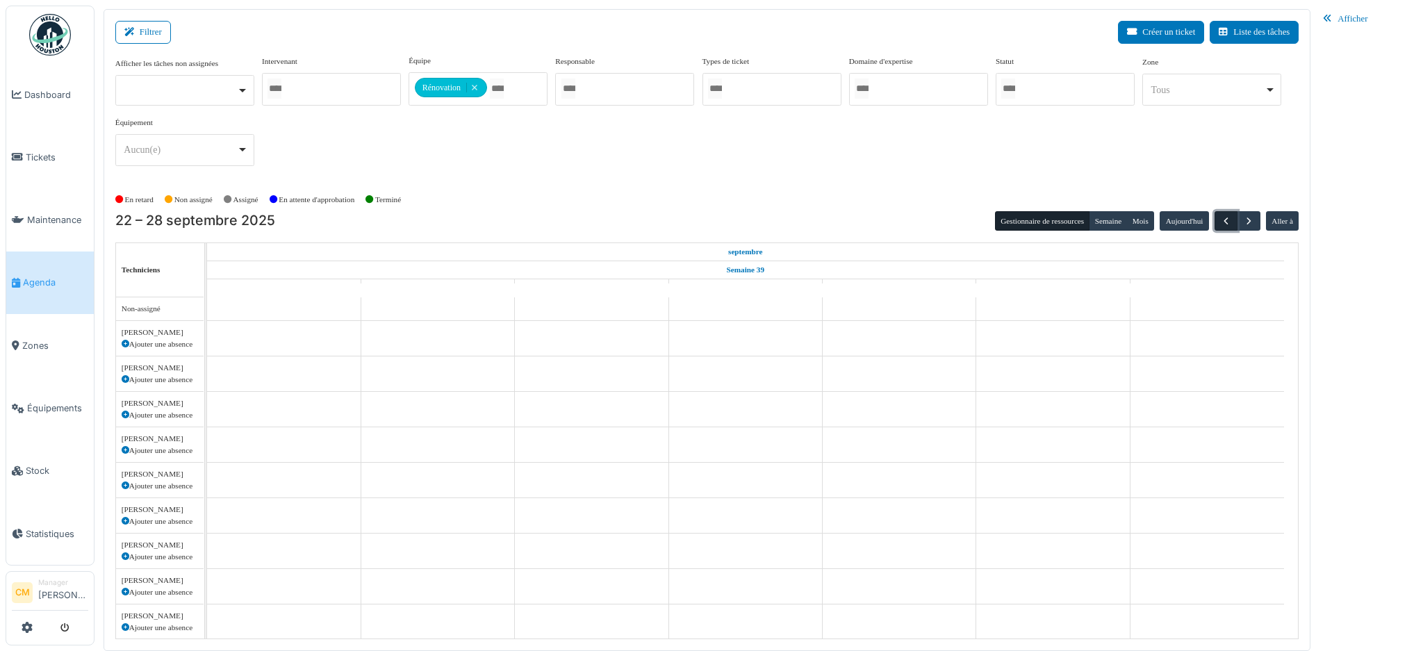
click at [1223, 217] on span "button" at bounding box center [1226, 221] width 12 height 12
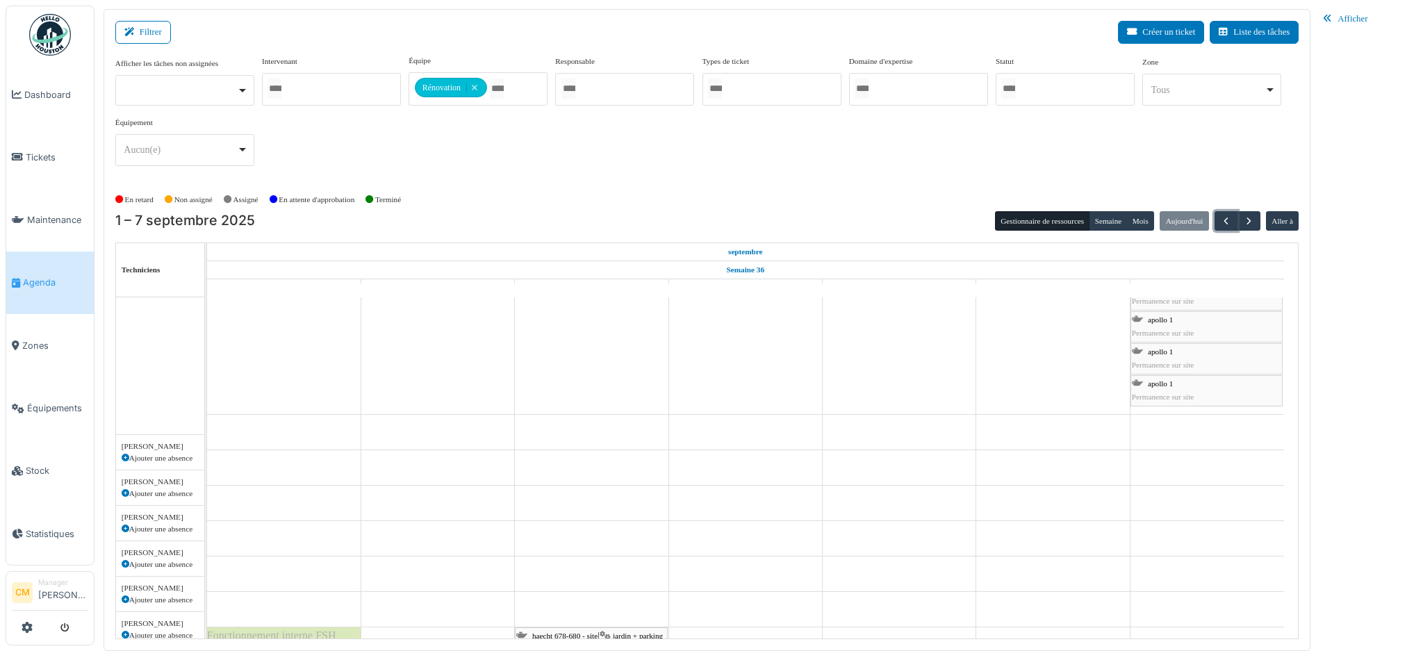
scroll to position [185, 0]
click at [142, 29] on button "Filtrer" at bounding box center [143, 32] width 56 height 23
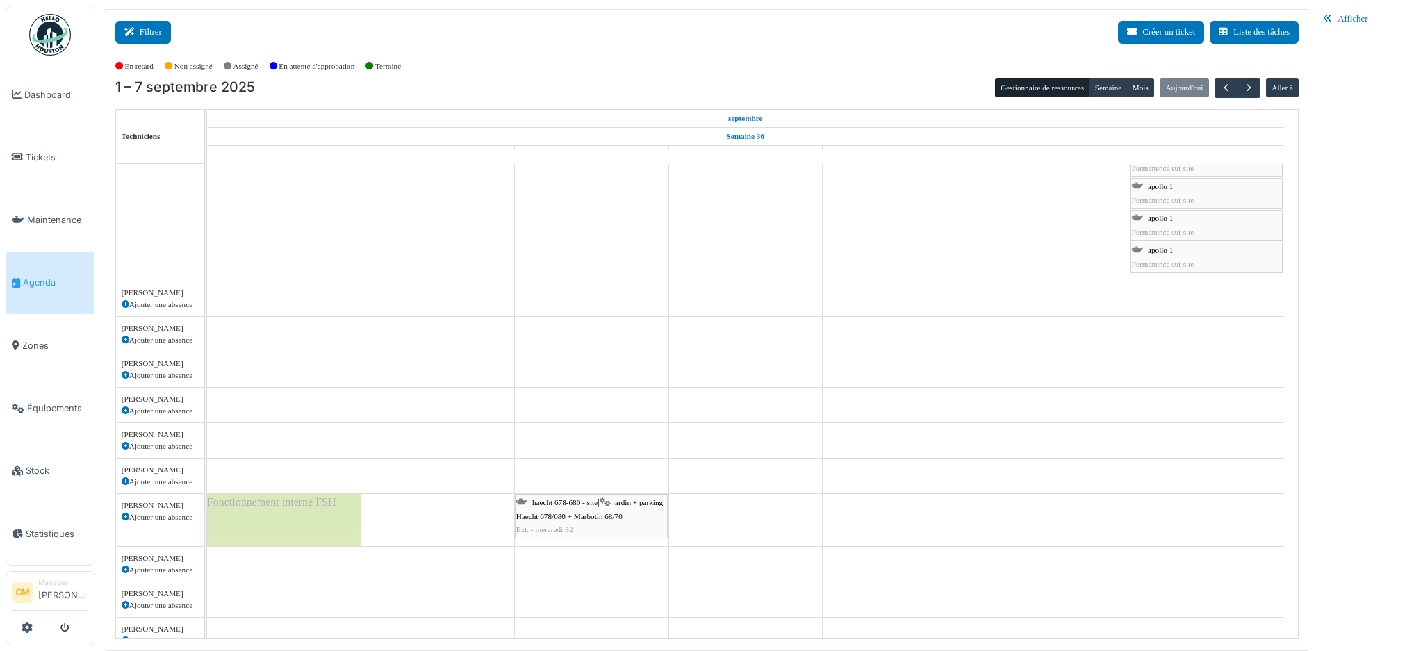
click at [147, 32] on button "Filtrer" at bounding box center [143, 32] width 56 height 23
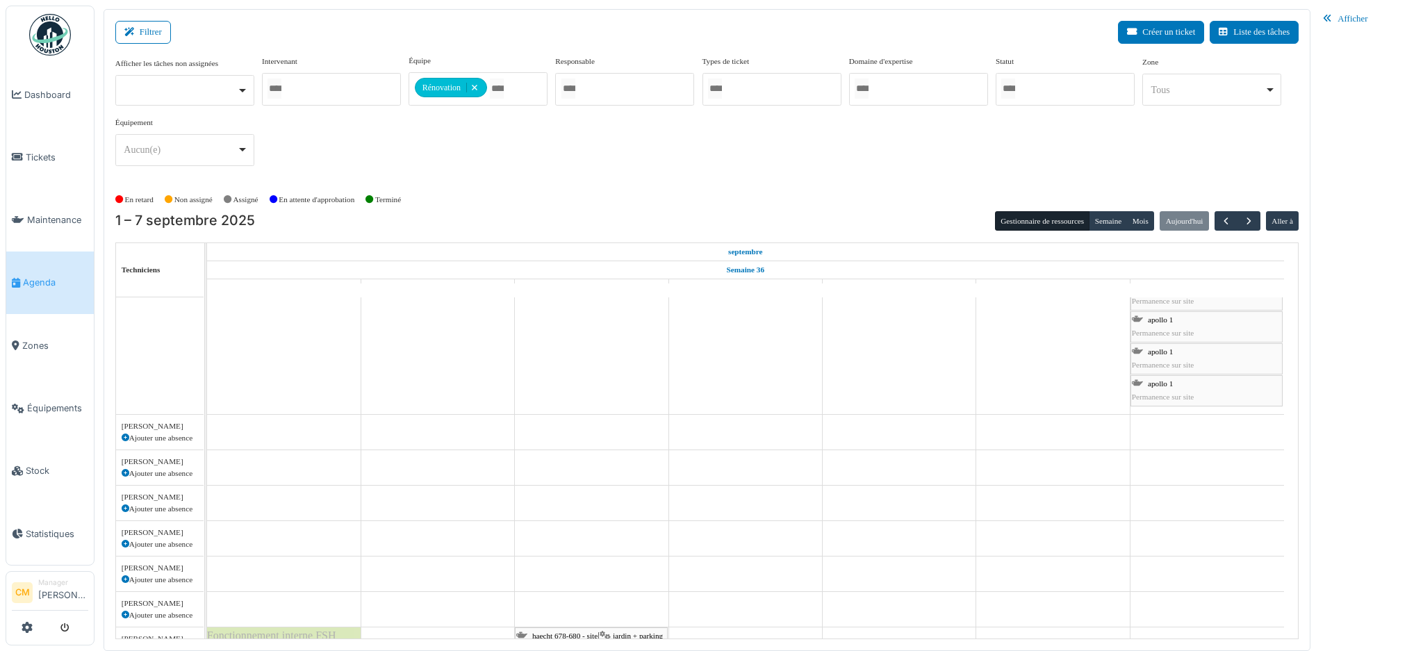
scroll to position [162, 0]
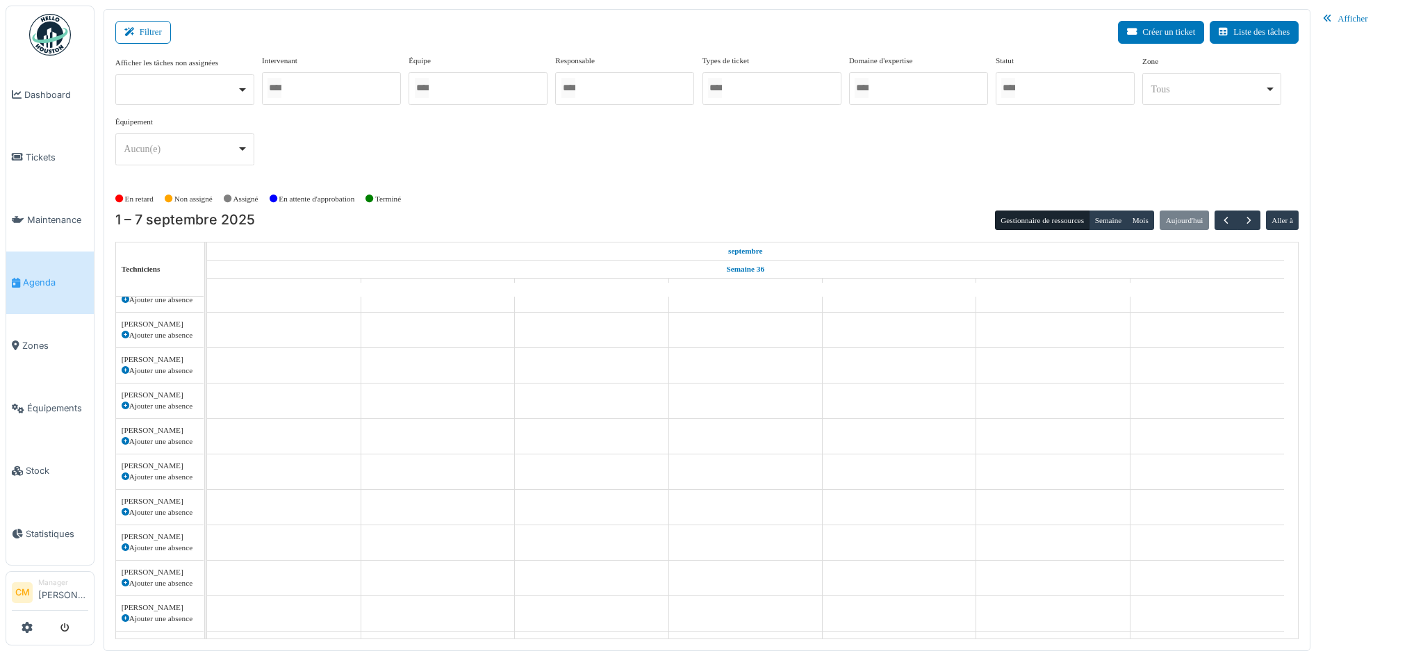
click at [454, 88] on div at bounding box center [478, 88] width 139 height 33
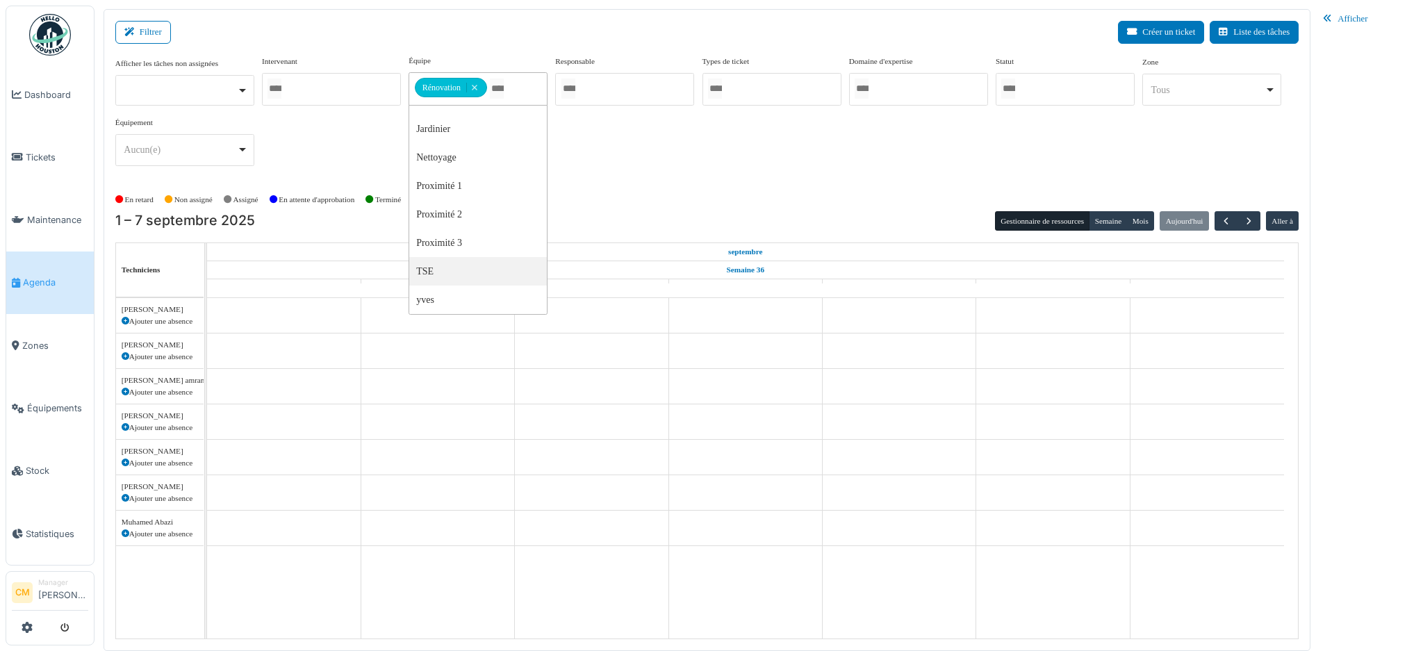
scroll to position [0, 0]
click at [763, 150] on div "Afficher les tâches non assignées Oui Non Intervenant [PERSON_NAME] [PERSON_NAM…" at bounding box center [707, 116] width 1184 height 122
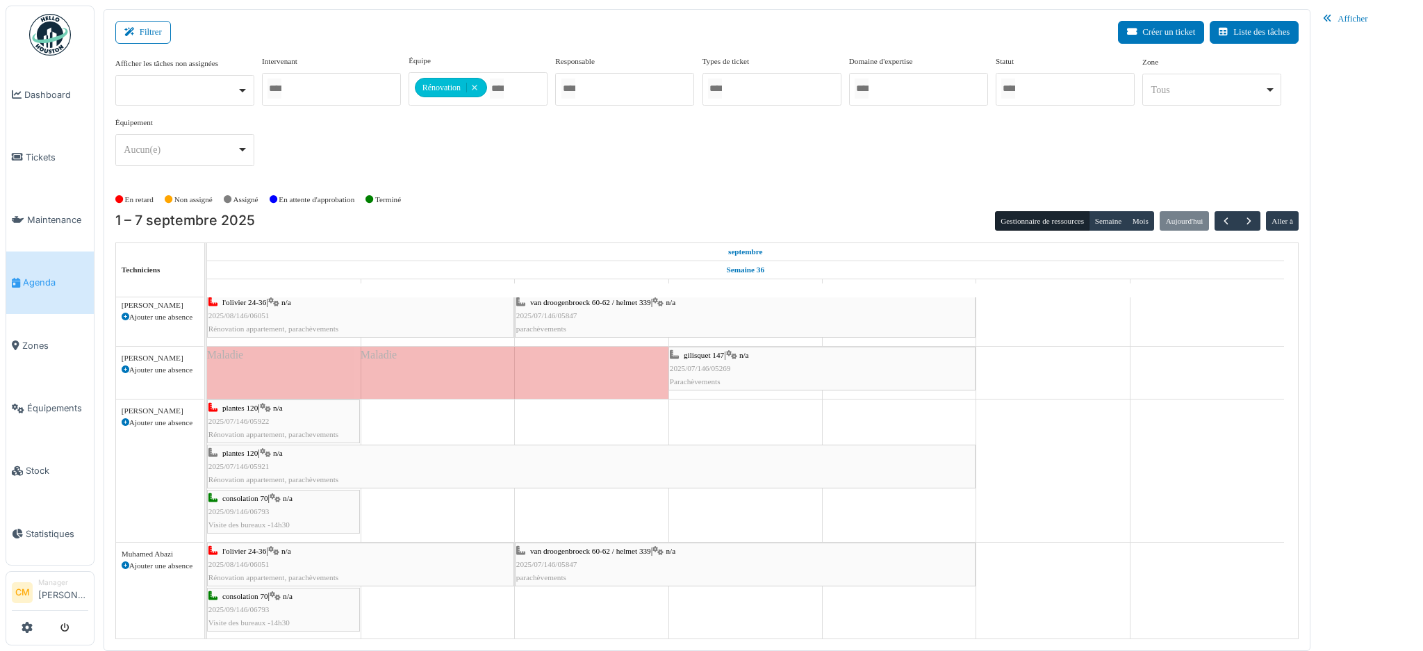
scroll to position [384, 0]
click at [1248, 219] on span "button" at bounding box center [1249, 221] width 12 height 12
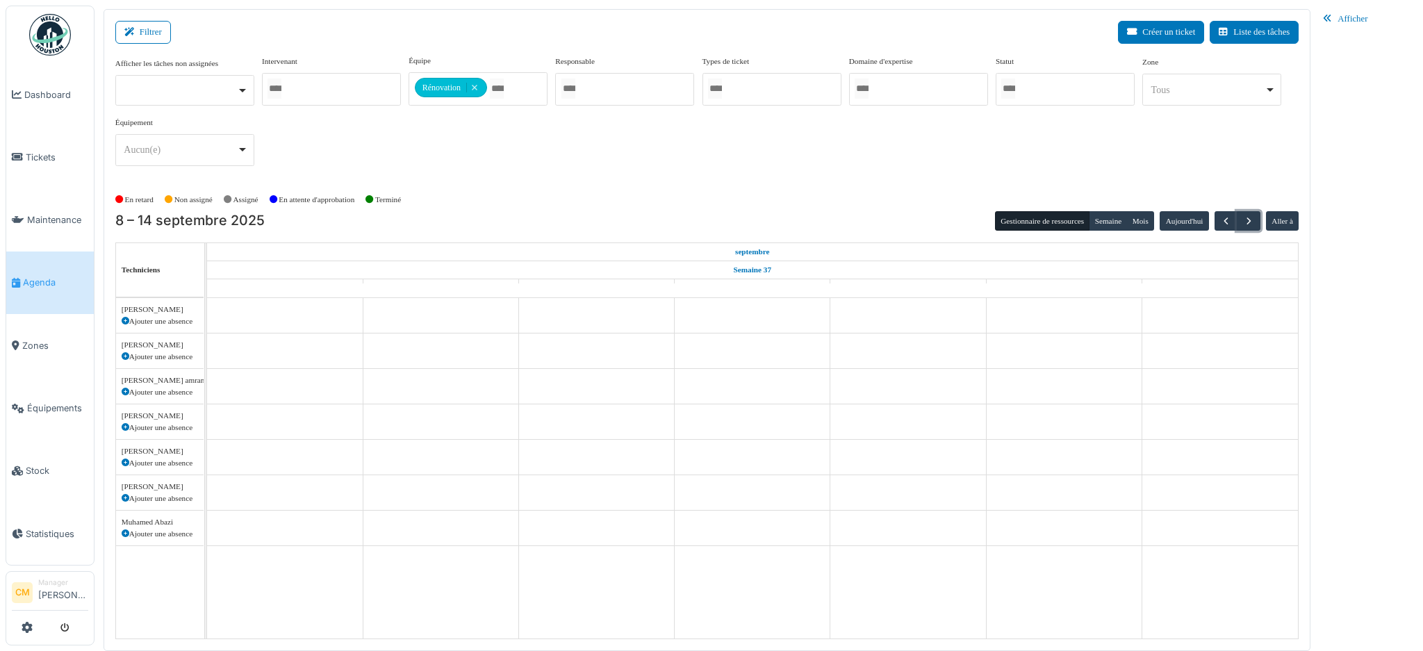
scroll to position [0, 0]
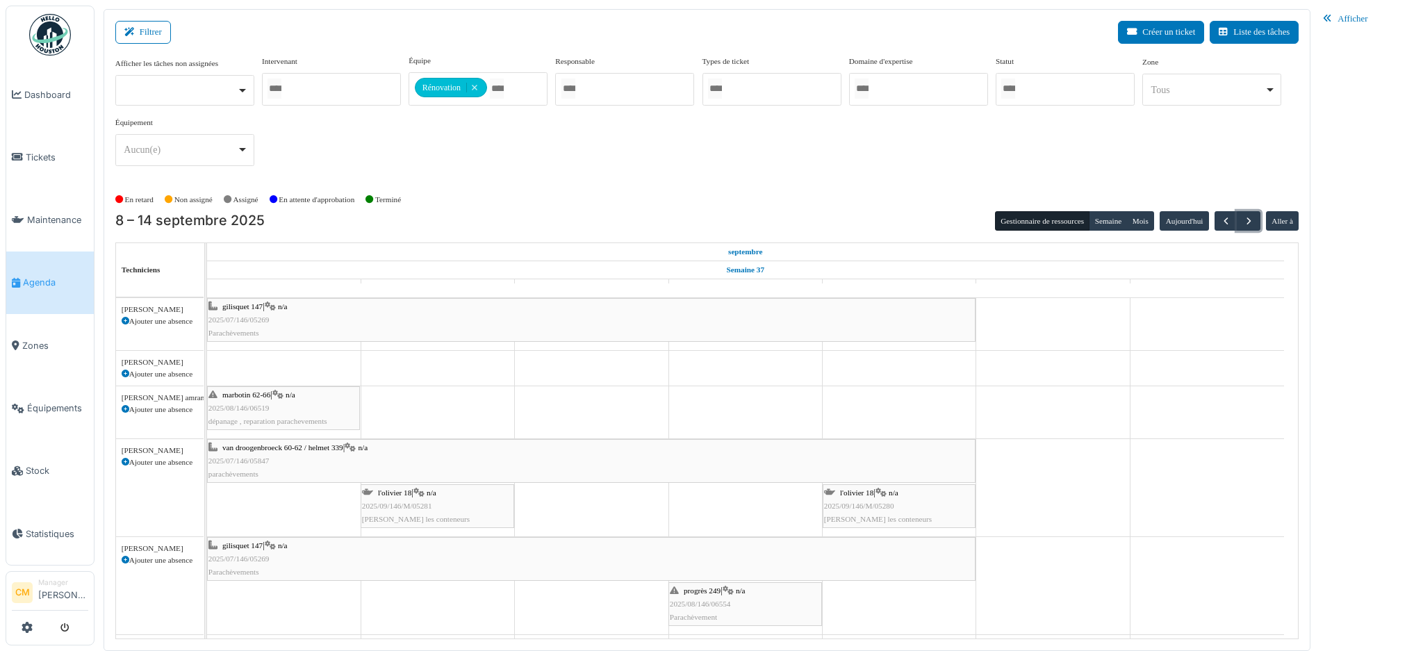
click at [398, 507] on span "2025/09/146/M/05281" at bounding box center [397, 506] width 70 height 8
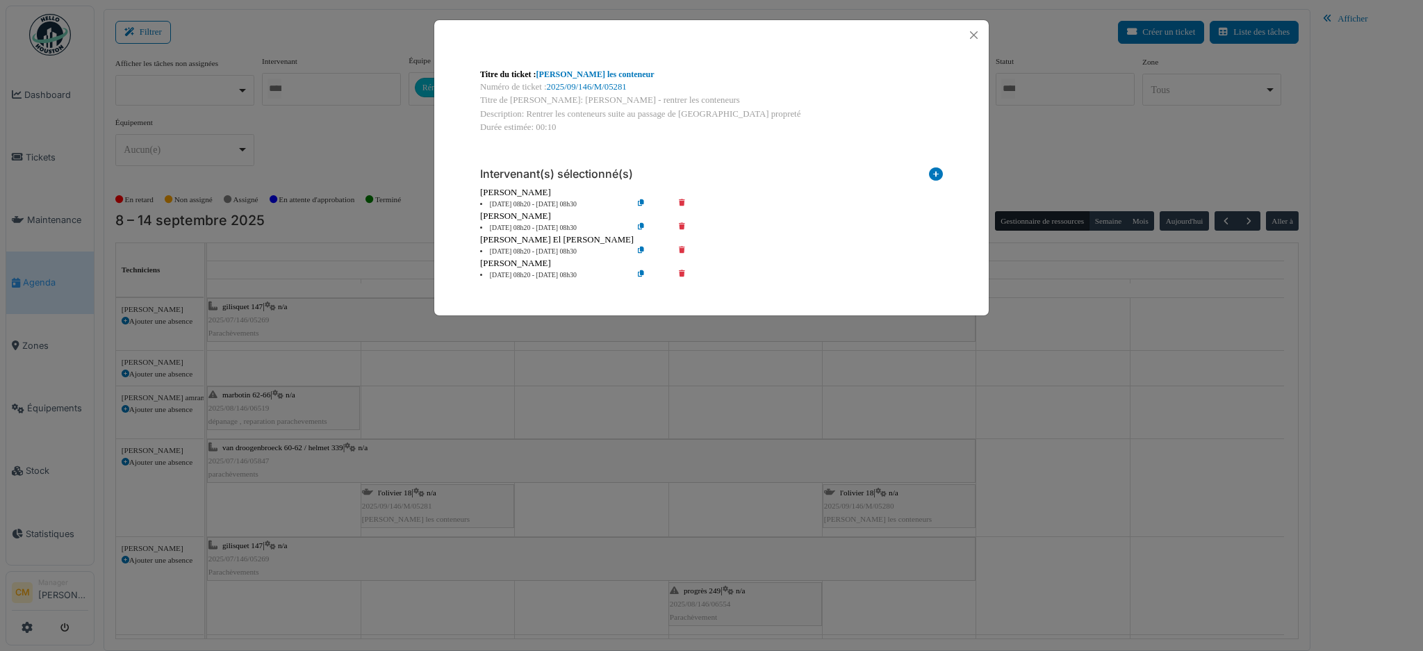
click at [681, 225] on icon at bounding box center [692, 228] width 40 height 10
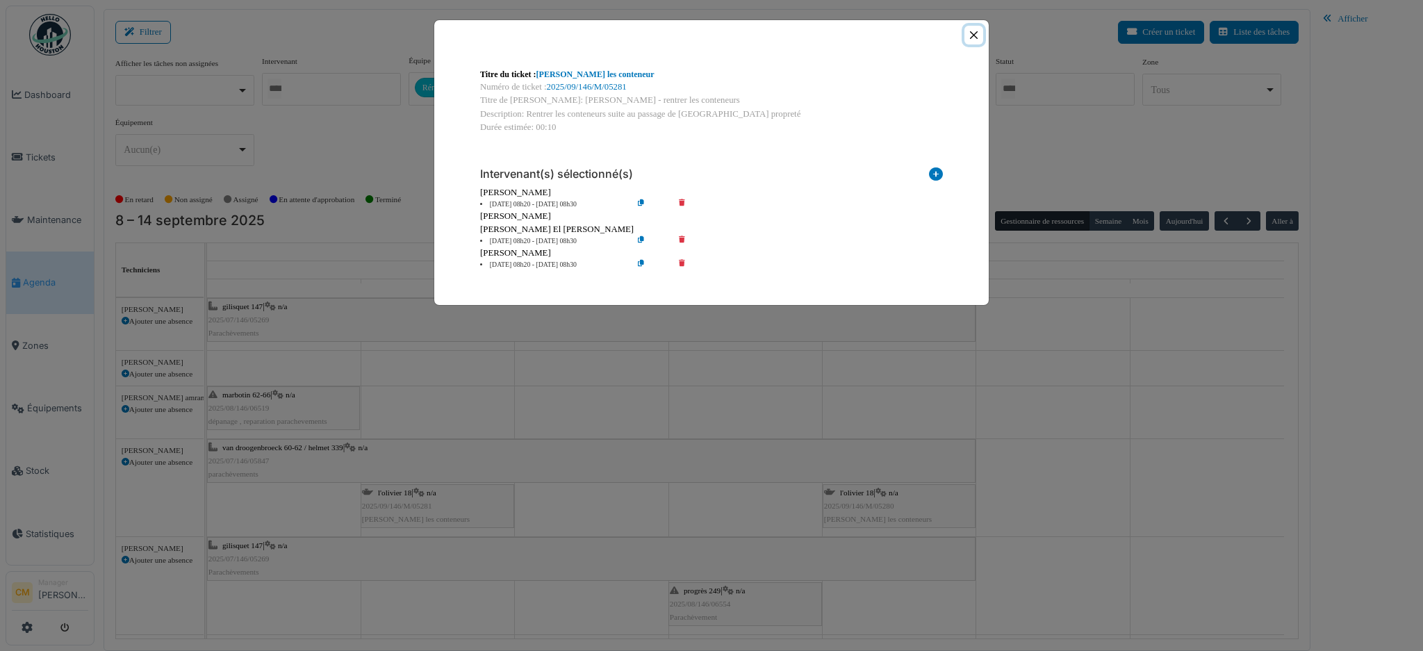
click at [972, 33] on button "Close" at bounding box center [973, 35] width 19 height 19
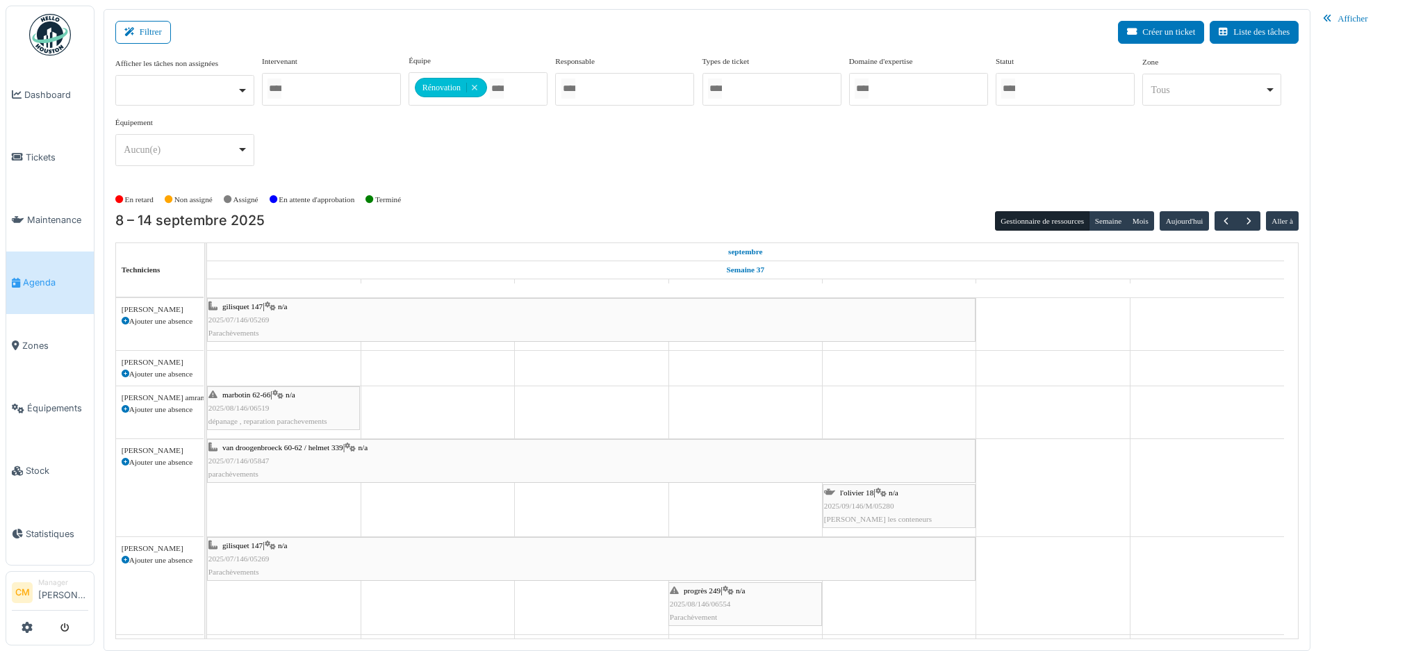
click at [878, 500] on div "l'olivier 18 | n/a 2025/09/146/M/05280 [PERSON_NAME] les conteneurs" at bounding box center [899, 506] width 150 height 40
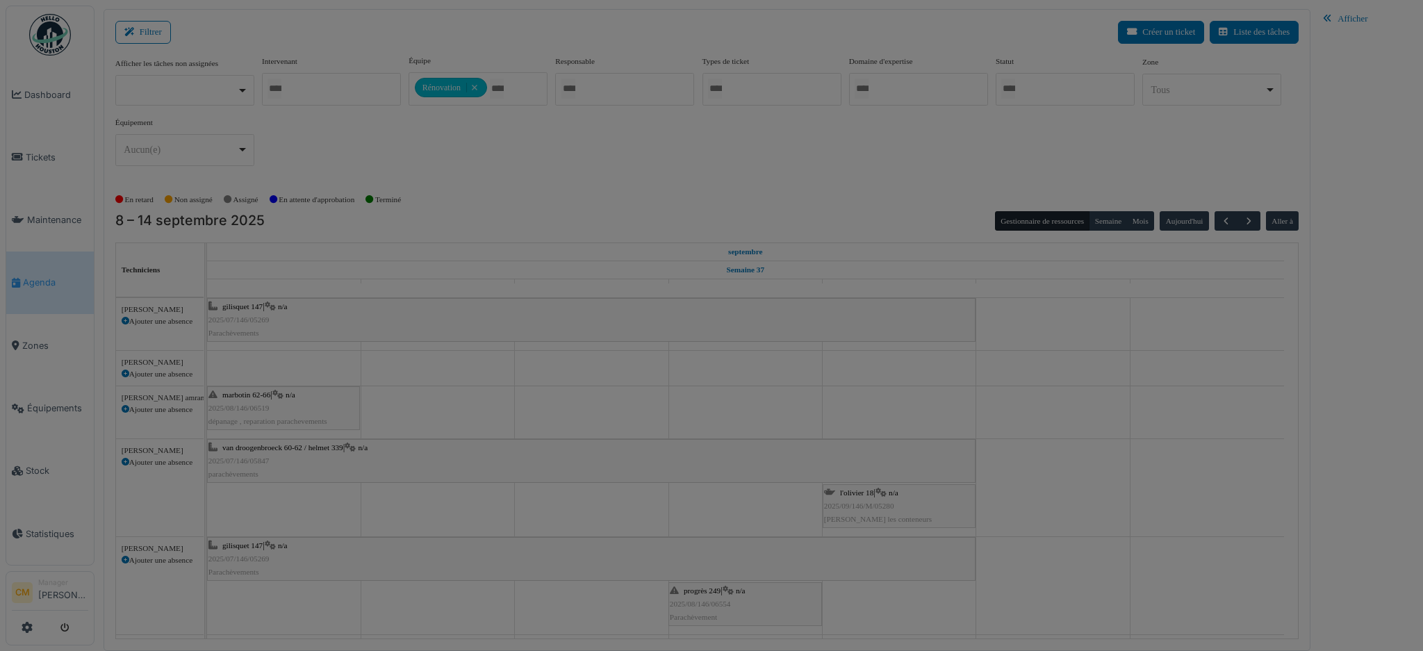
drag, startPoint x: 878, startPoint y: 500, endPoint x: 885, endPoint y: 504, distance: 7.5
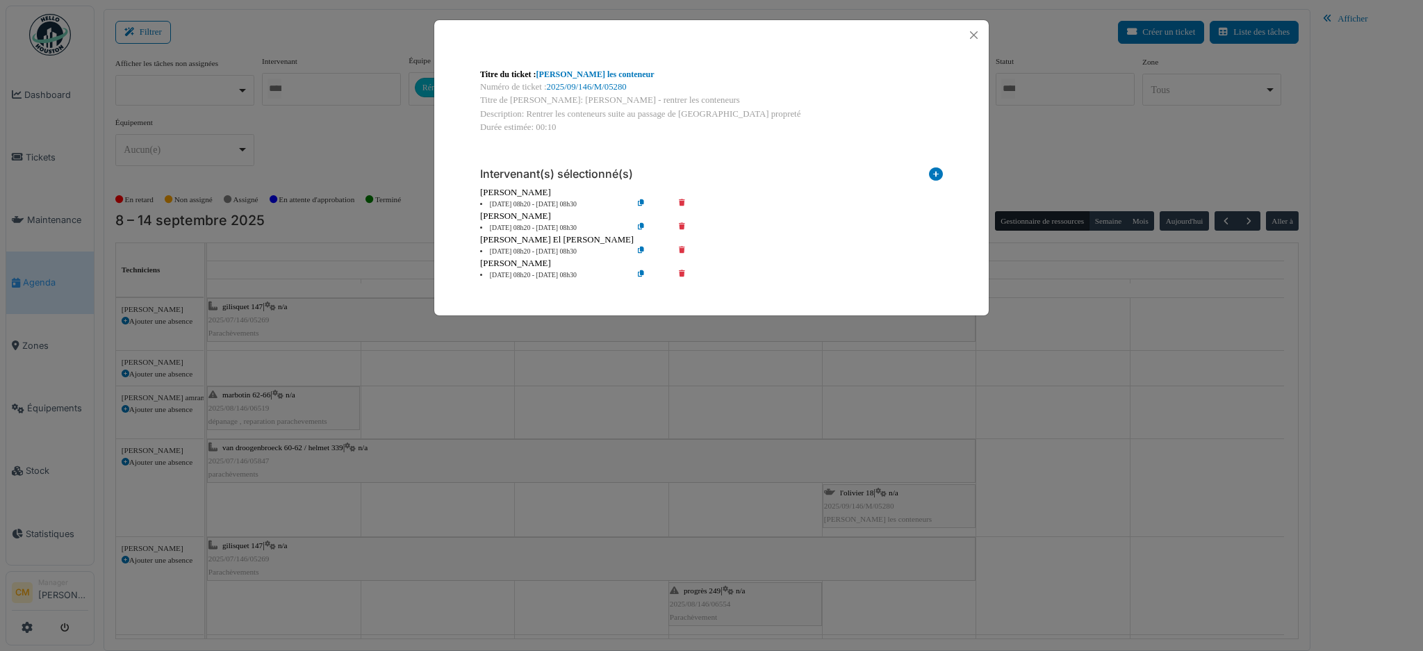
drag, startPoint x: 885, startPoint y: 504, endPoint x: 682, endPoint y: 222, distance: 346.5
click at [682, 222] on div "Intervenant(s) sélectionné(s) Technicien interne Prestataire externe Gestionnai…" at bounding box center [711, 218] width 485 height 147
click at [682, 223] on icon at bounding box center [692, 228] width 40 height 10
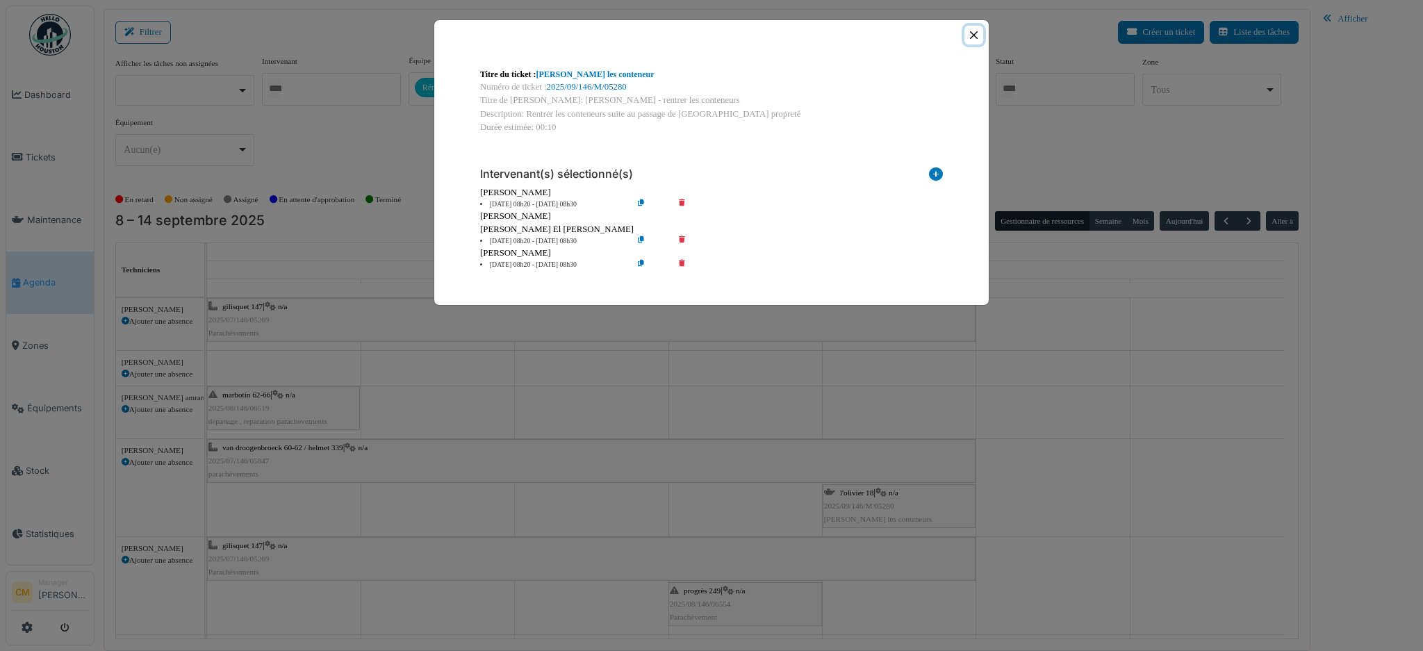
click at [979, 30] on button "Close" at bounding box center [973, 35] width 19 height 19
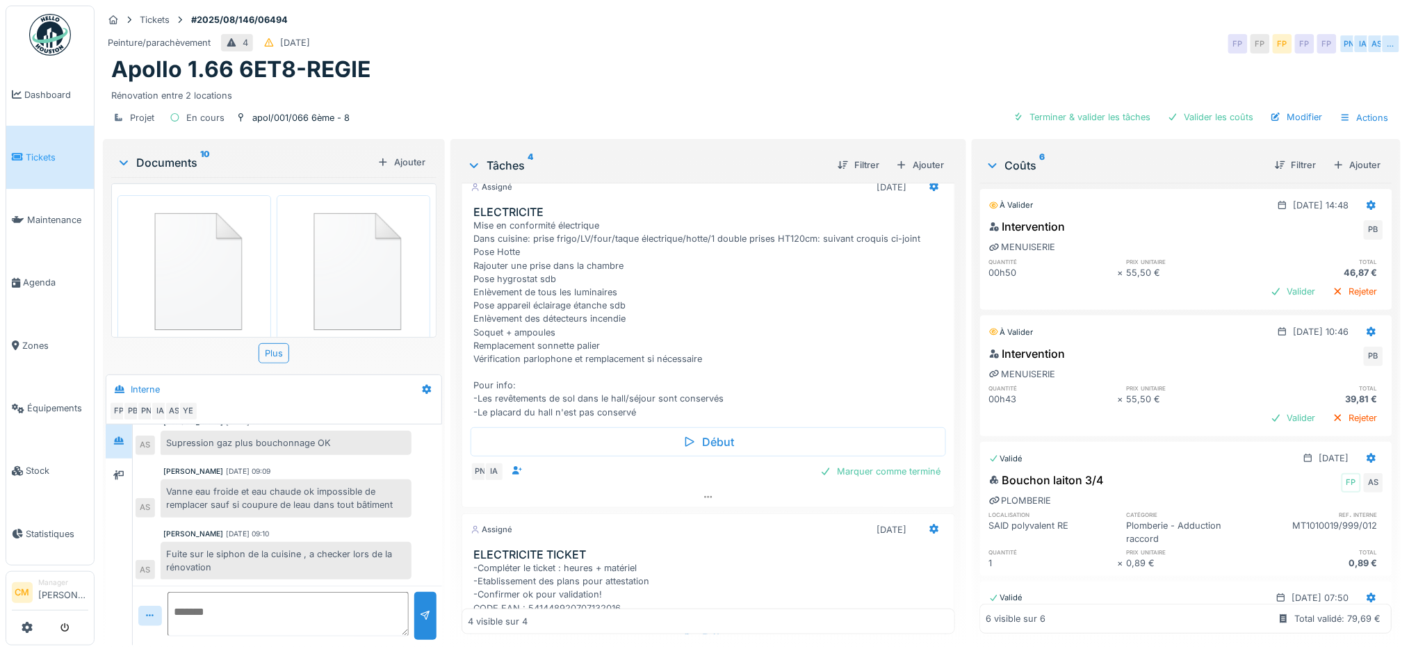
scroll to position [278, 0]
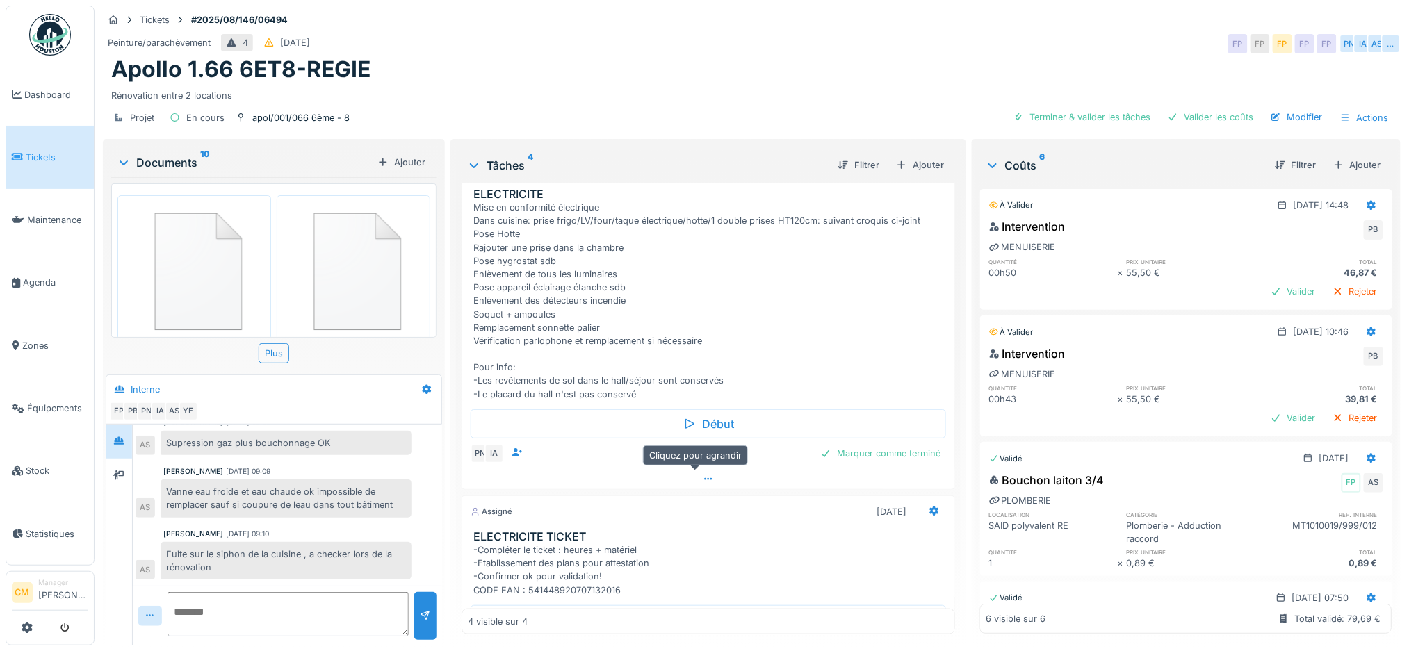
click at [703, 484] on icon at bounding box center [708, 479] width 11 height 9
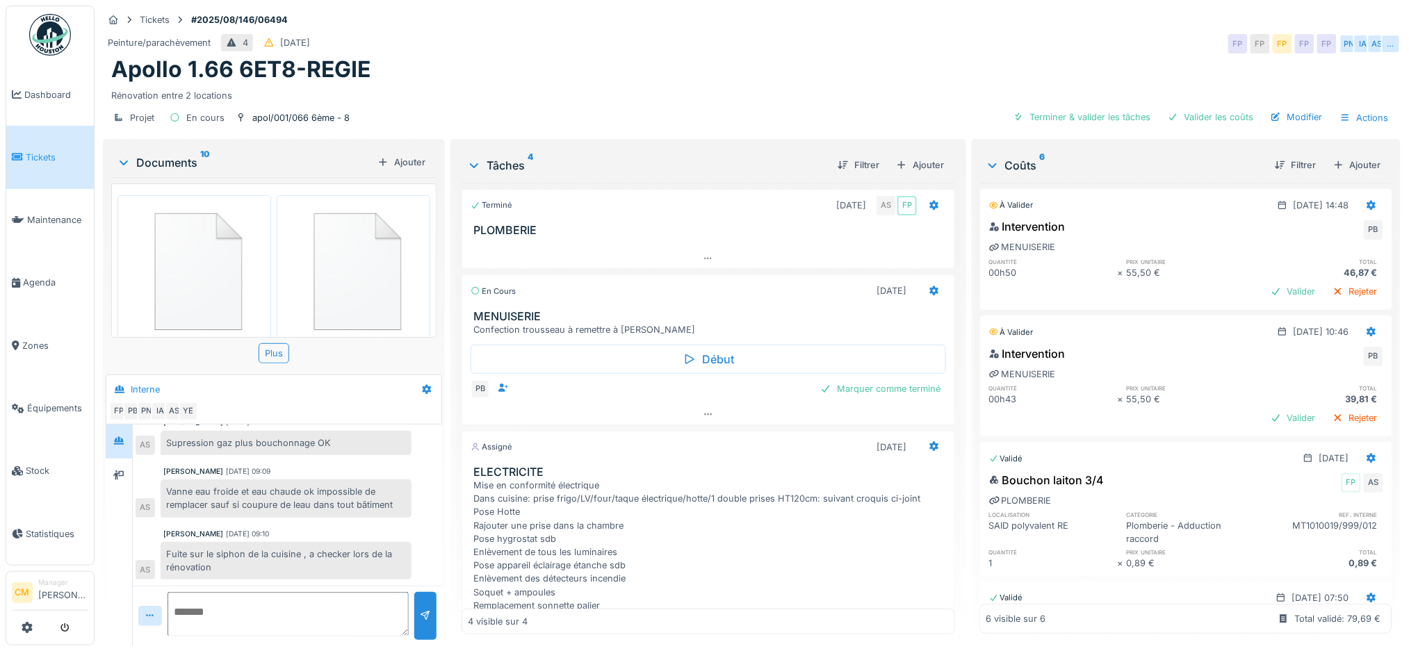
scroll to position [0, 0]
